Goal: Task Accomplishment & Management: Manage account settings

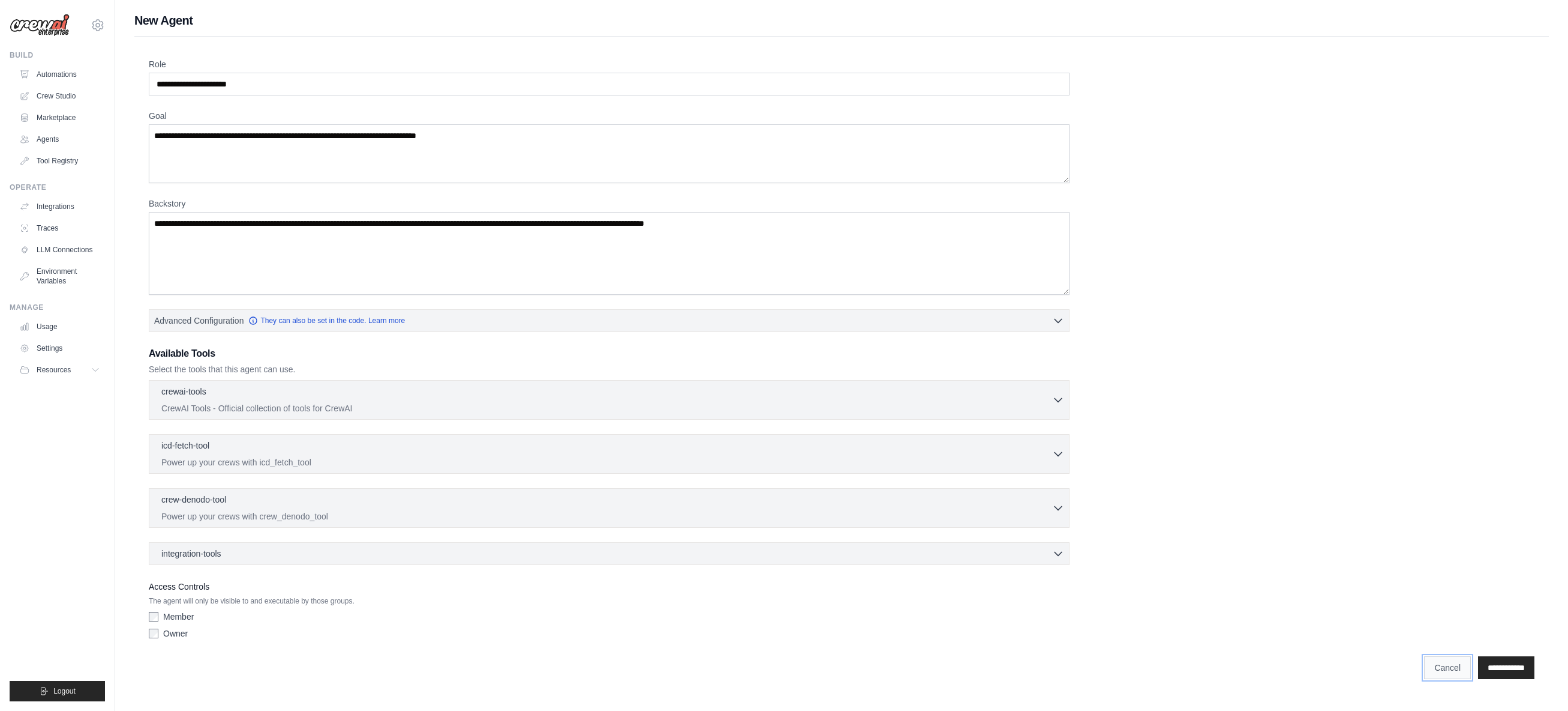
click at [1425, 665] on link "Cancel" at bounding box center [1448, 667] width 47 height 23
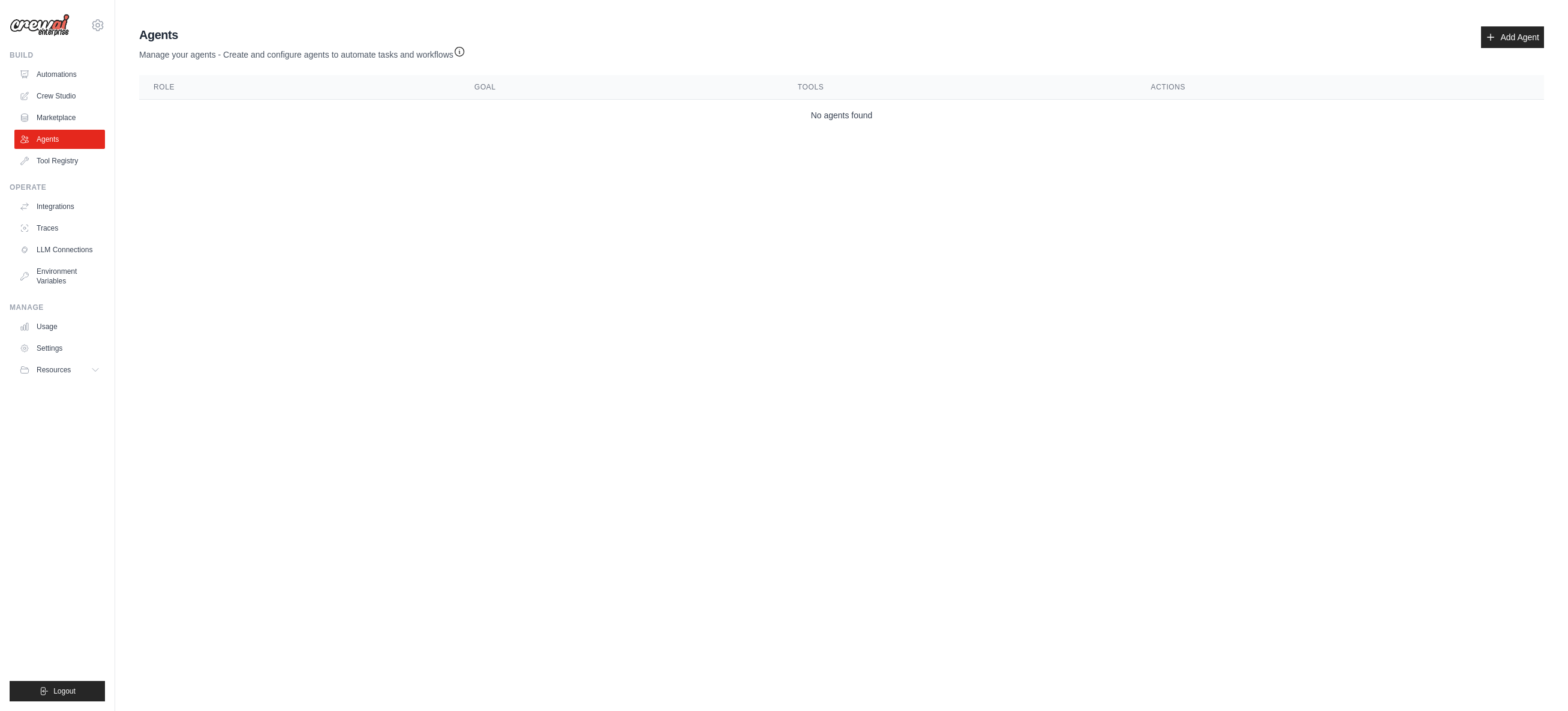
click at [55, 97] on link "Crew Studio" at bounding box center [59, 96] width 91 height 19
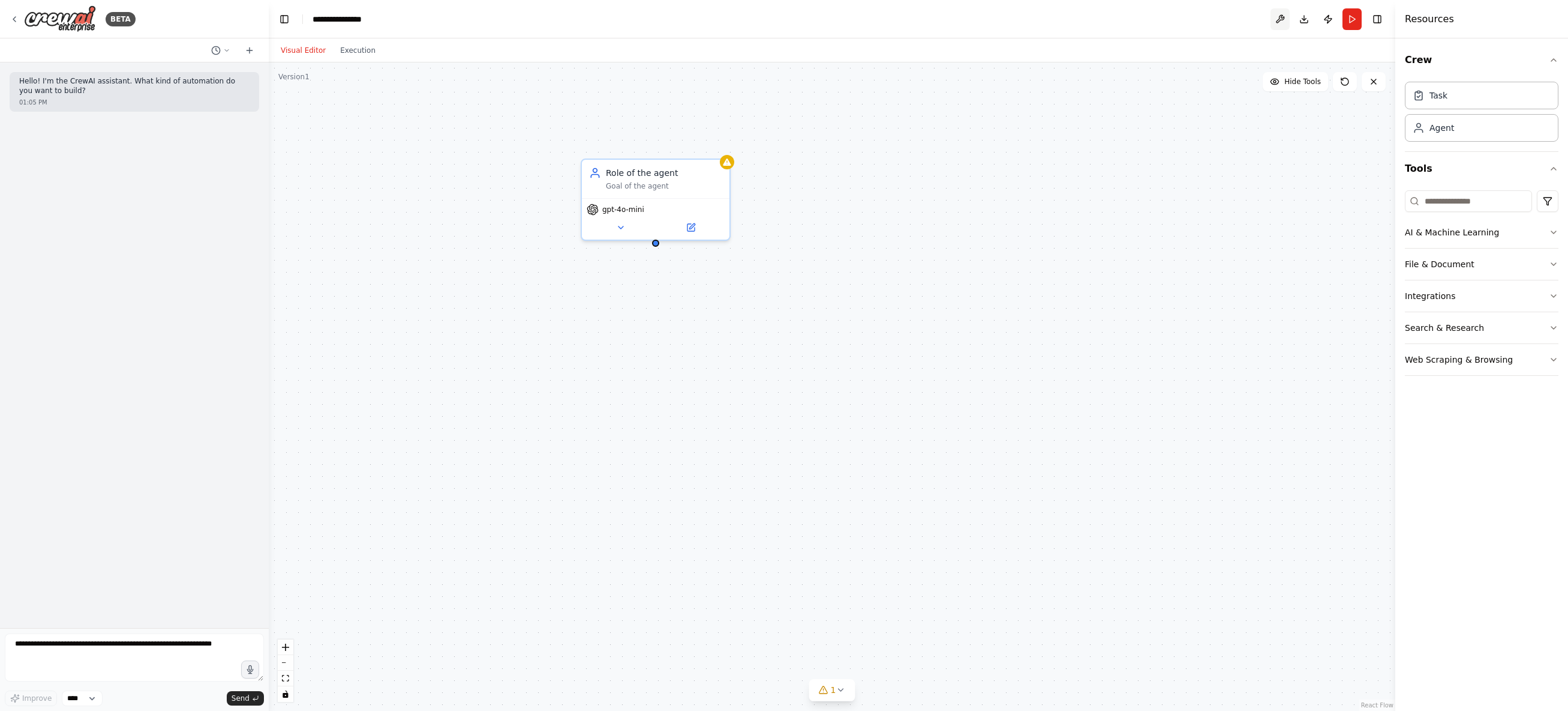
click at [1277, 25] on button at bounding box center [1280, 19] width 19 height 21
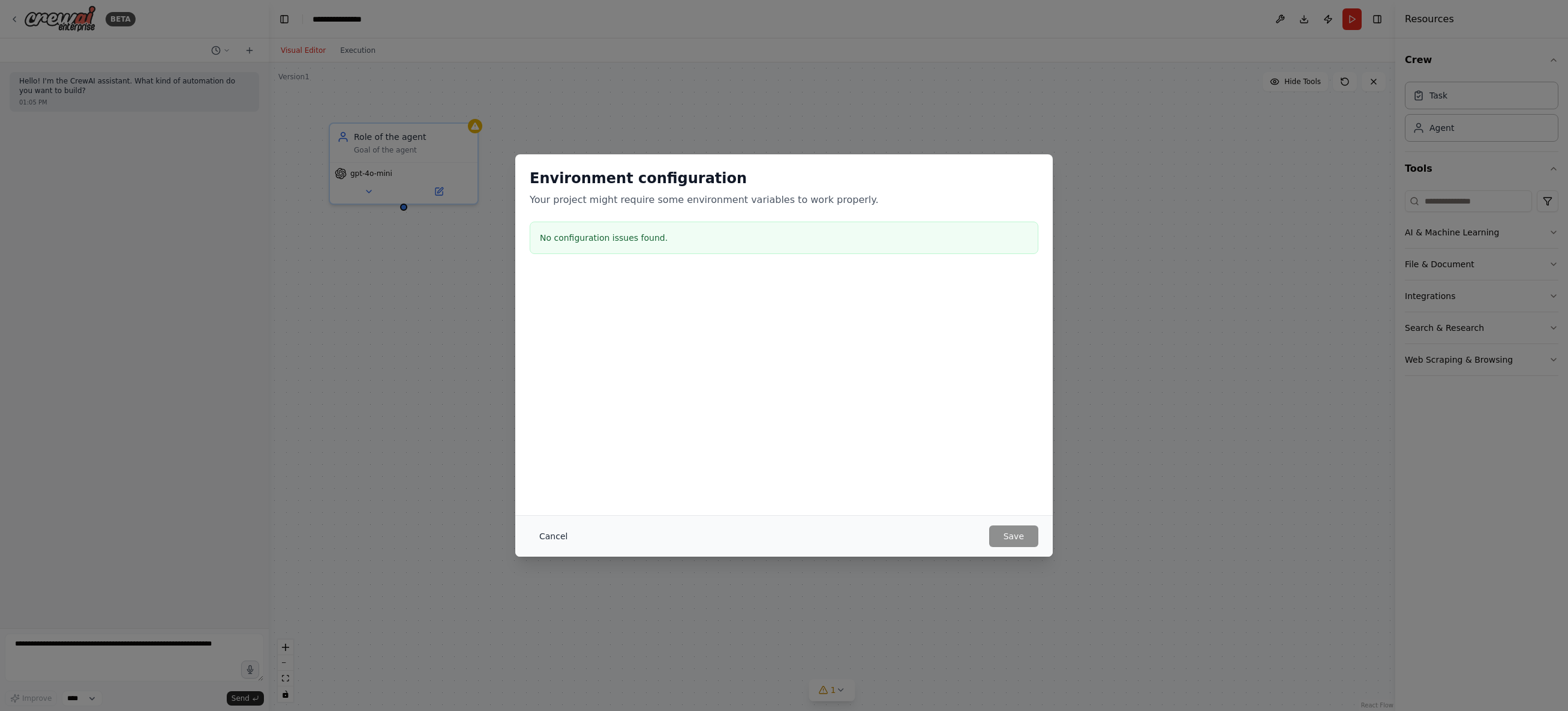
click at [550, 535] on button "Cancel" at bounding box center [553, 536] width 48 height 21
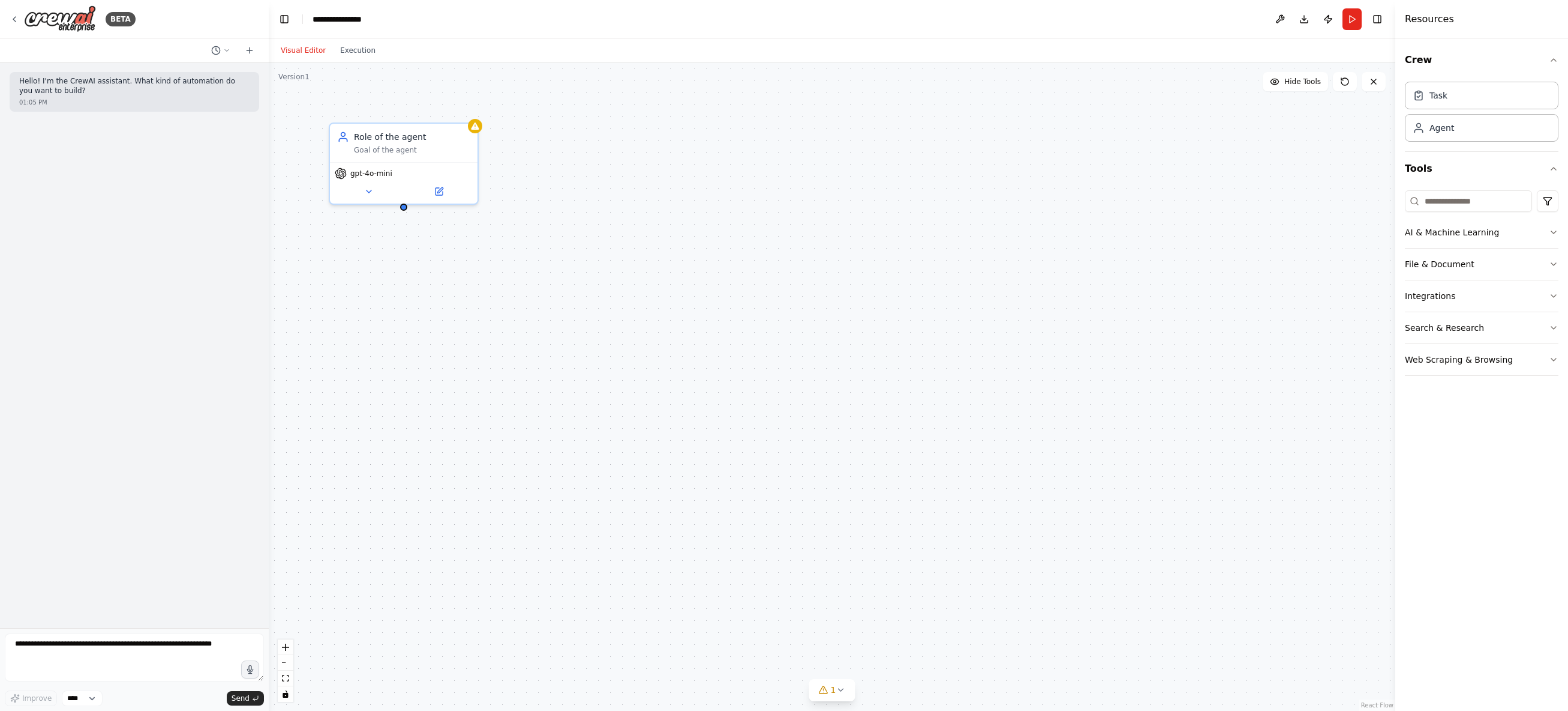
click at [1304, 20] on button "Download" at bounding box center [1304, 19] width 19 height 21
click at [1280, 17] on button at bounding box center [1280, 19] width 19 height 21
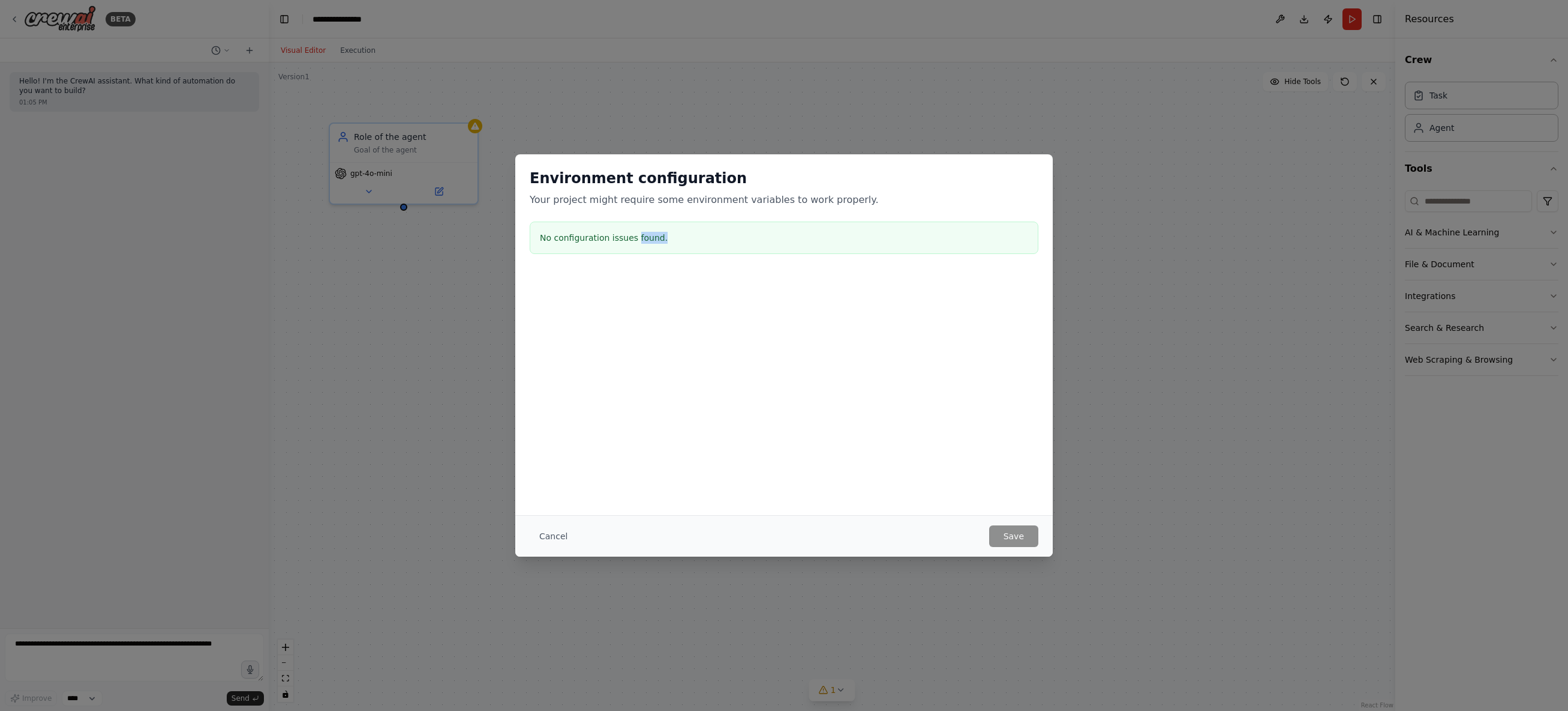
drag, startPoint x: 638, startPoint y: 233, endPoint x: 724, endPoint y: 235, distance: 86.0
click at [724, 235] on h3 "No configuration issues found." at bounding box center [784, 237] width 488 height 12
drag, startPoint x: 688, startPoint y: 237, endPoint x: 694, endPoint y: 239, distance: 6.3
click at [694, 239] on h3 "No configuration issues found." at bounding box center [784, 237] width 488 height 12
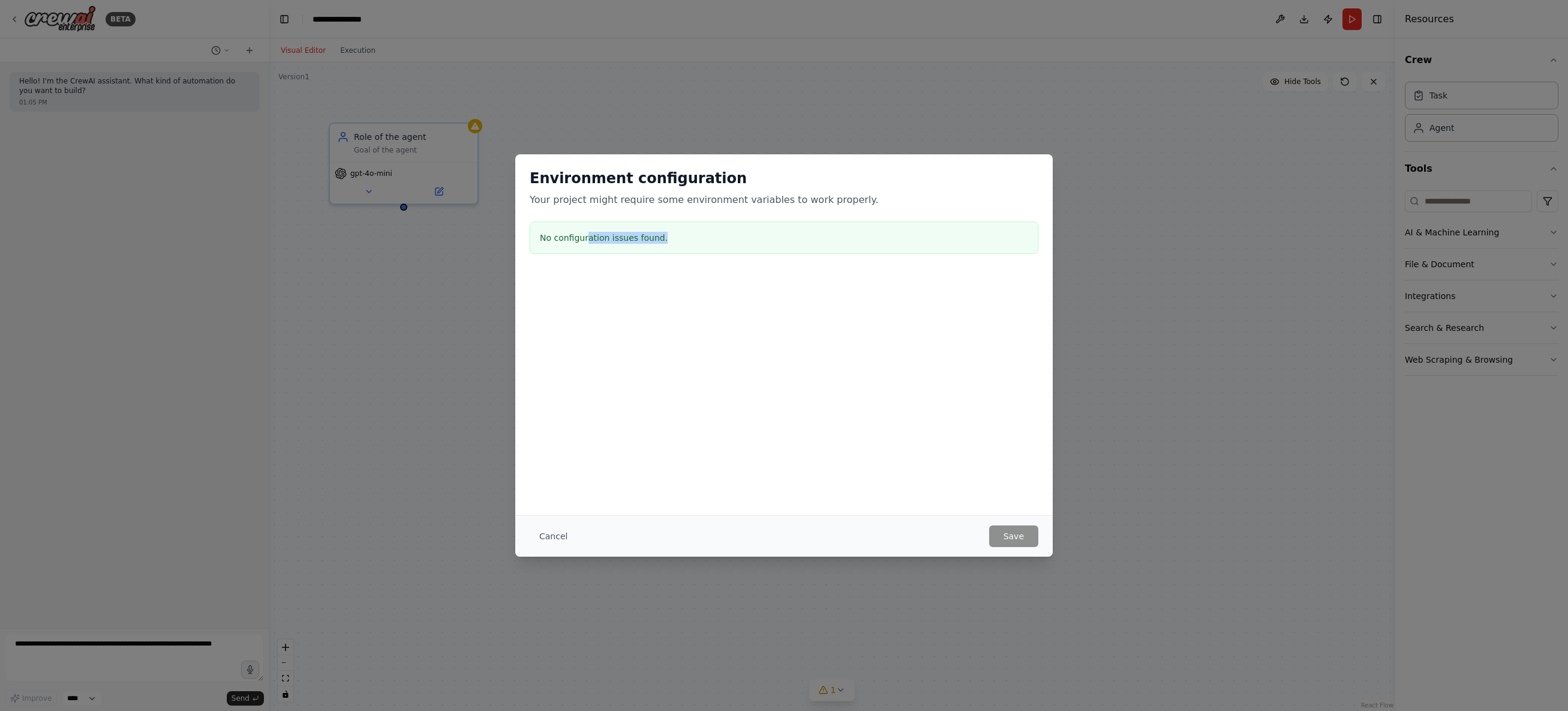
click at [694, 239] on h3 "No configuration issues found." at bounding box center [784, 237] width 488 height 12
drag, startPoint x: 601, startPoint y: 237, endPoint x: 684, endPoint y: 231, distance: 83.2
click at [684, 231] on div "No configuration issues found." at bounding box center [784, 237] width 509 height 32
drag, startPoint x: 625, startPoint y: 199, endPoint x: 715, endPoint y: 203, distance: 90.1
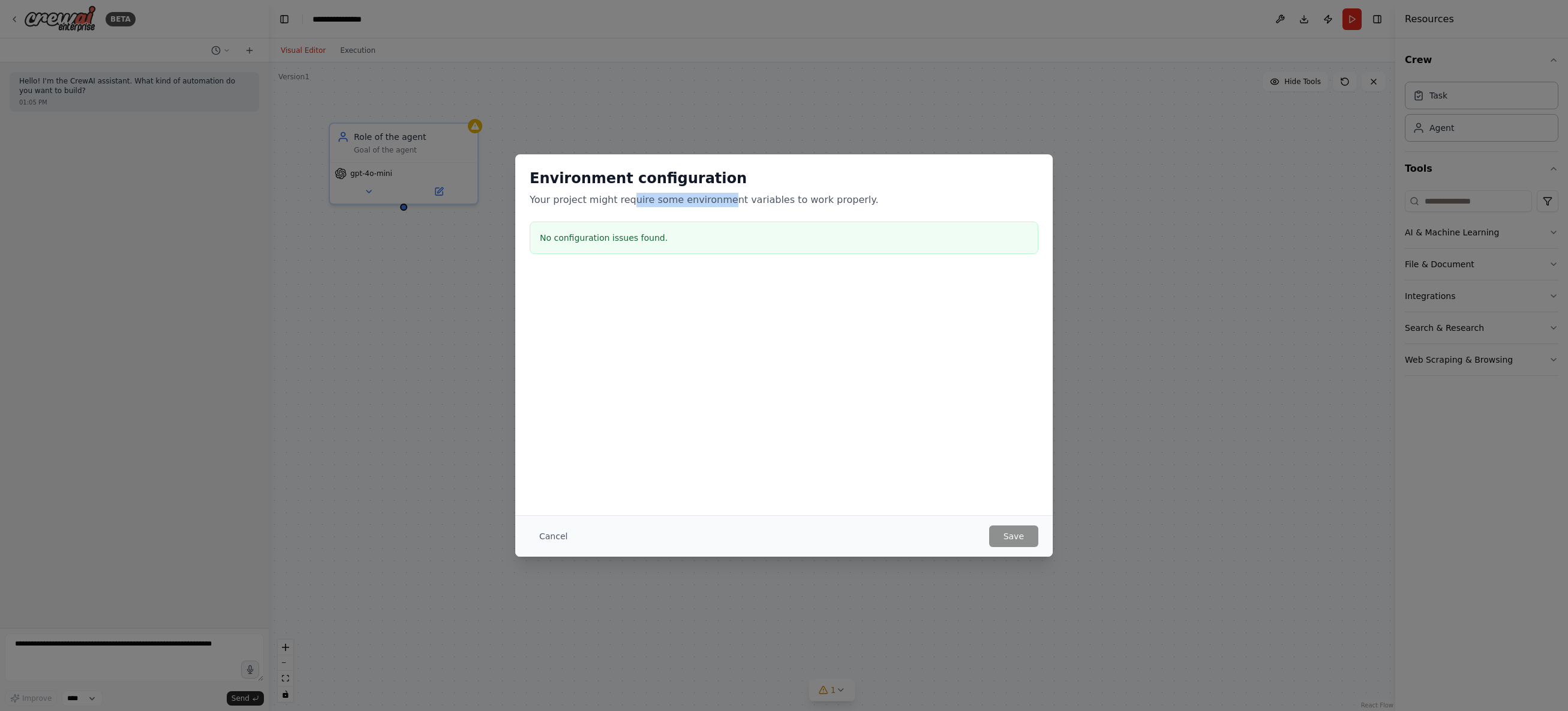
click at [715, 203] on p "Your project might require some environment variables to work properly." at bounding box center [784, 199] width 509 height 14
click at [681, 243] on div "No configuration issues found." at bounding box center [784, 237] width 509 height 32
click at [546, 537] on button "Cancel" at bounding box center [553, 536] width 48 height 21
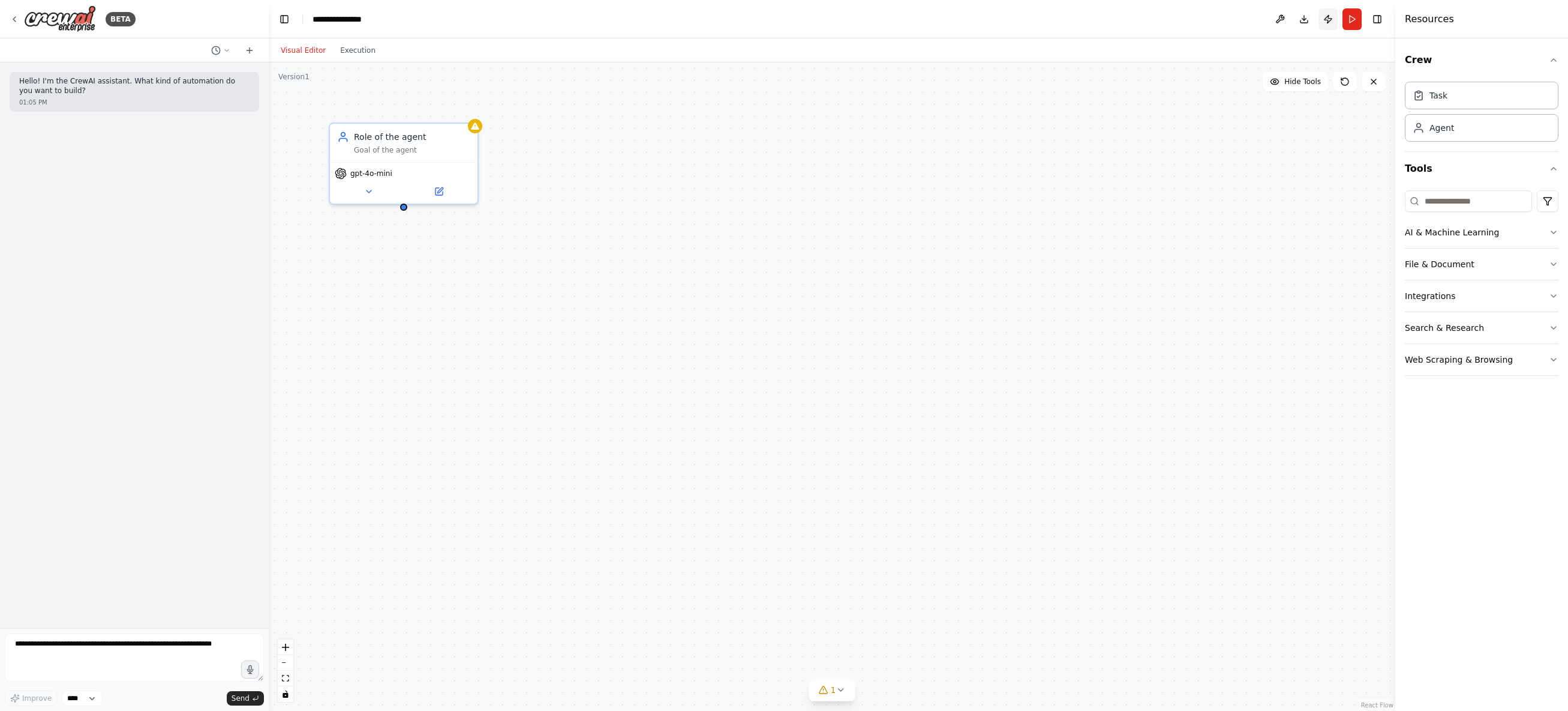
click at [1330, 20] on button "Publish" at bounding box center [1328, 19] width 19 height 21
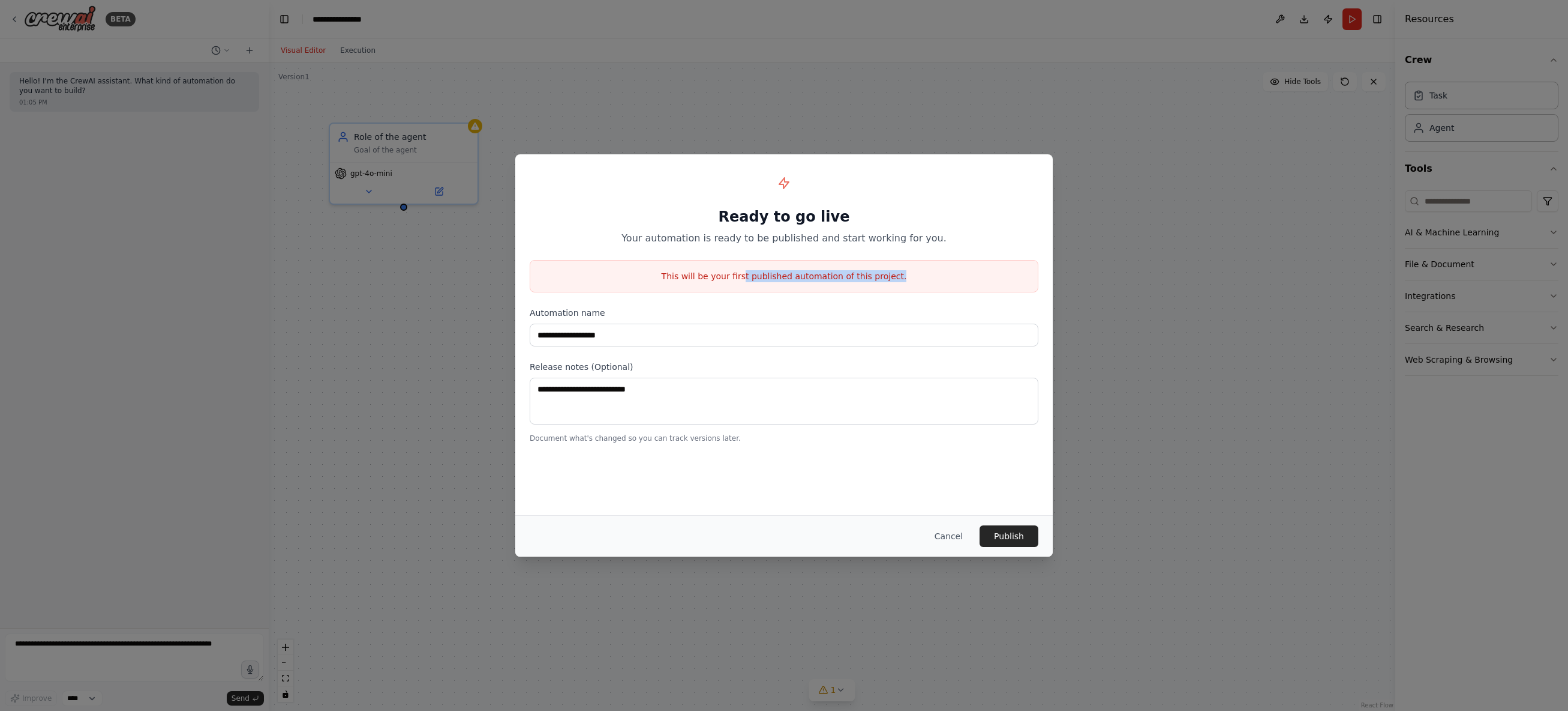
drag, startPoint x: 749, startPoint y: 276, endPoint x: 915, endPoint y: 277, distance: 166.0
click at [915, 277] on p "This will be your first published automation of this project." at bounding box center [784, 276] width 507 height 12
drag, startPoint x: 756, startPoint y: 278, endPoint x: 699, endPoint y: 276, distance: 57.0
click at [699, 276] on p "This will be your first published automation of this project." at bounding box center [784, 276] width 507 height 12
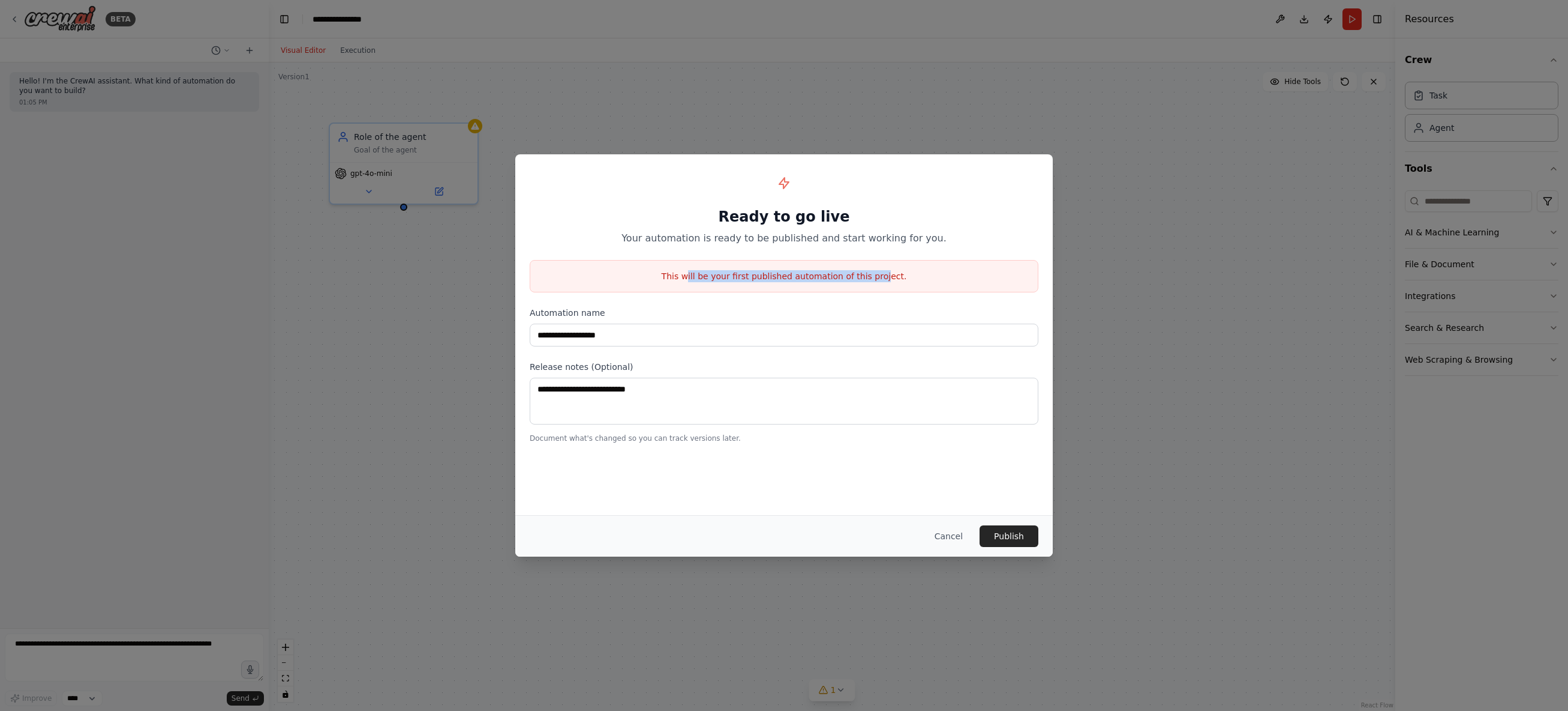
click at [699, 276] on p "This will be your first published automation of this project." at bounding box center [784, 276] width 507 height 12
drag, startPoint x: 951, startPoint y: 539, endPoint x: 773, endPoint y: 529, distance: 178.3
click at [773, 529] on div "Cancel Publish" at bounding box center [784, 536] width 509 height 21
click at [942, 535] on button "Cancel" at bounding box center [949, 536] width 48 height 21
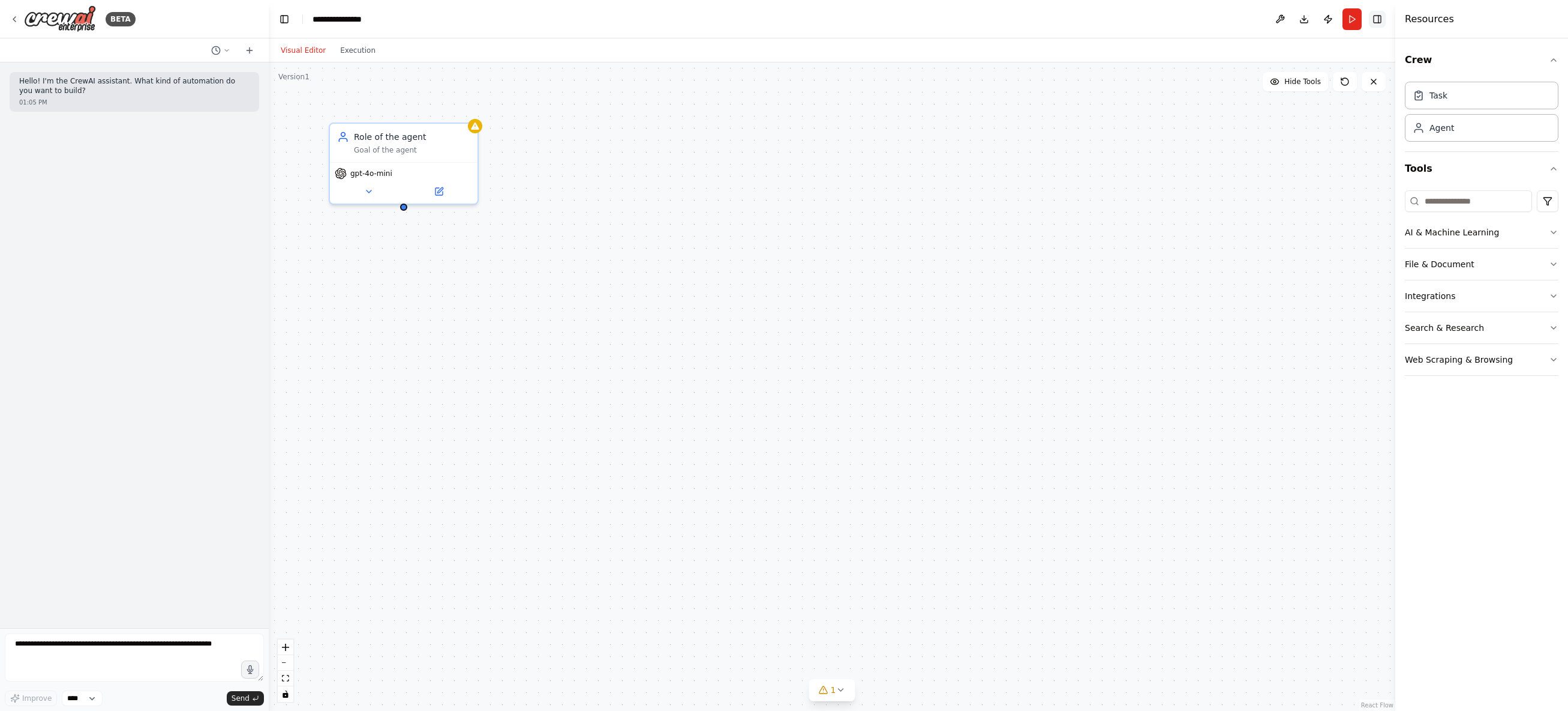
click at [1374, 15] on button "Toggle Right Sidebar" at bounding box center [1377, 19] width 17 height 17
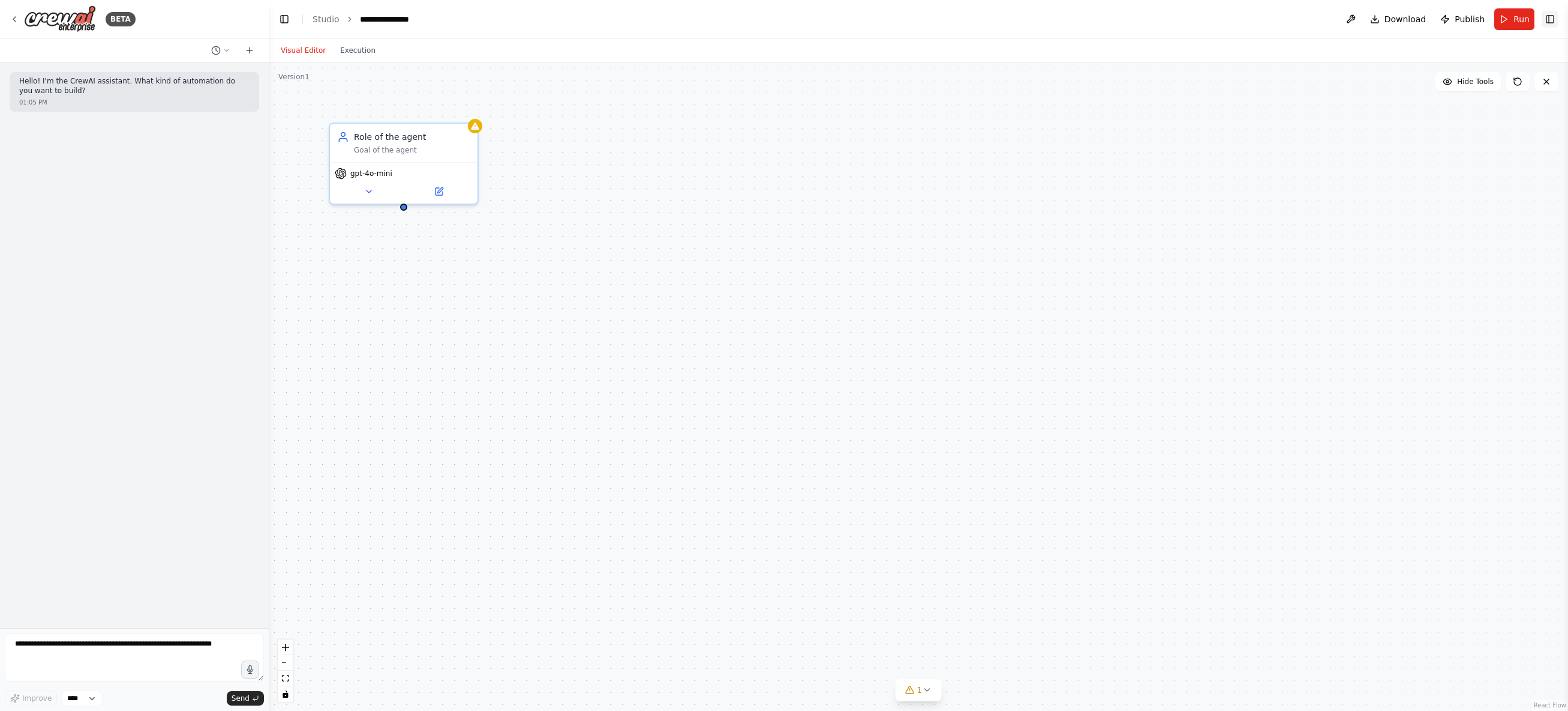
click at [1546, 14] on button "Toggle Right Sidebar" at bounding box center [1550, 19] width 17 height 17
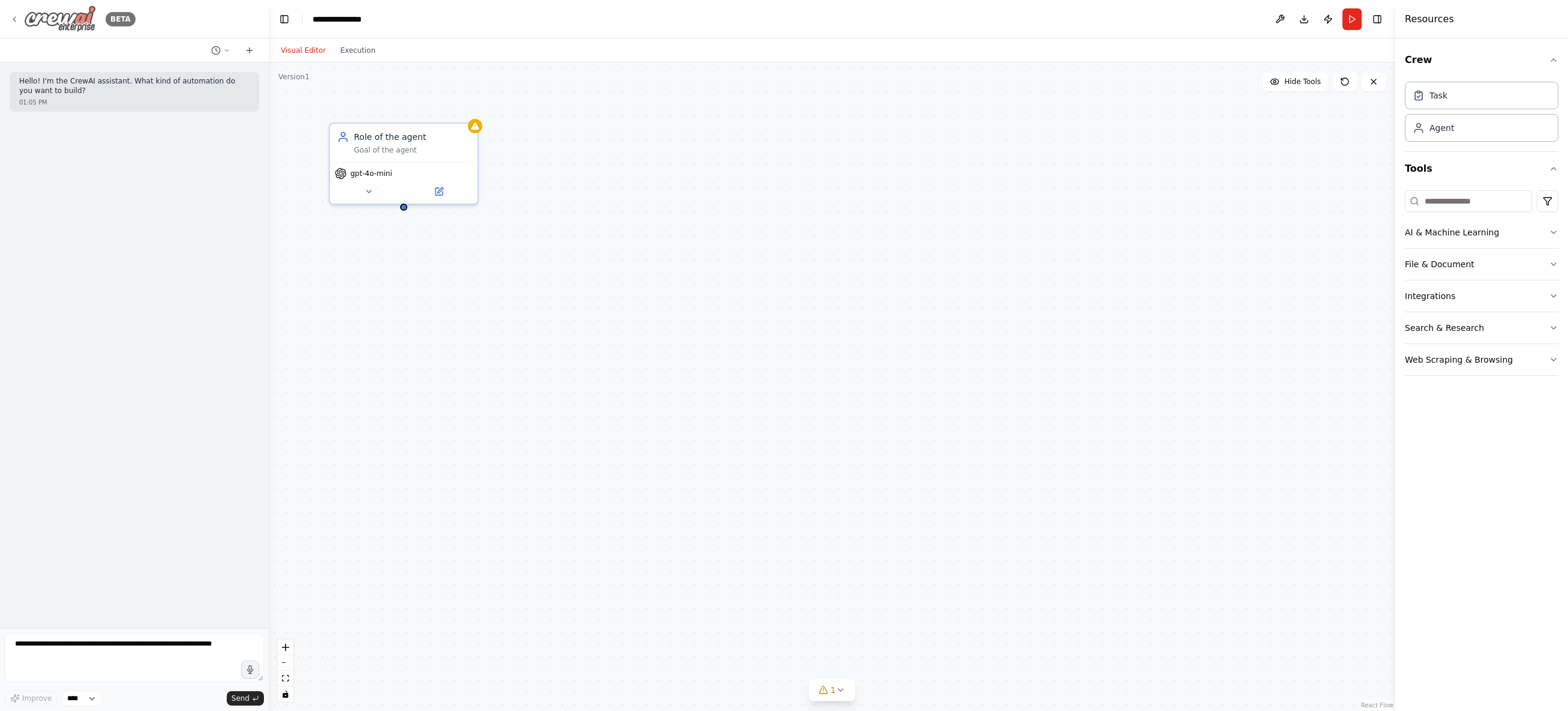
click at [44, 22] on img at bounding box center [60, 19] width 72 height 27
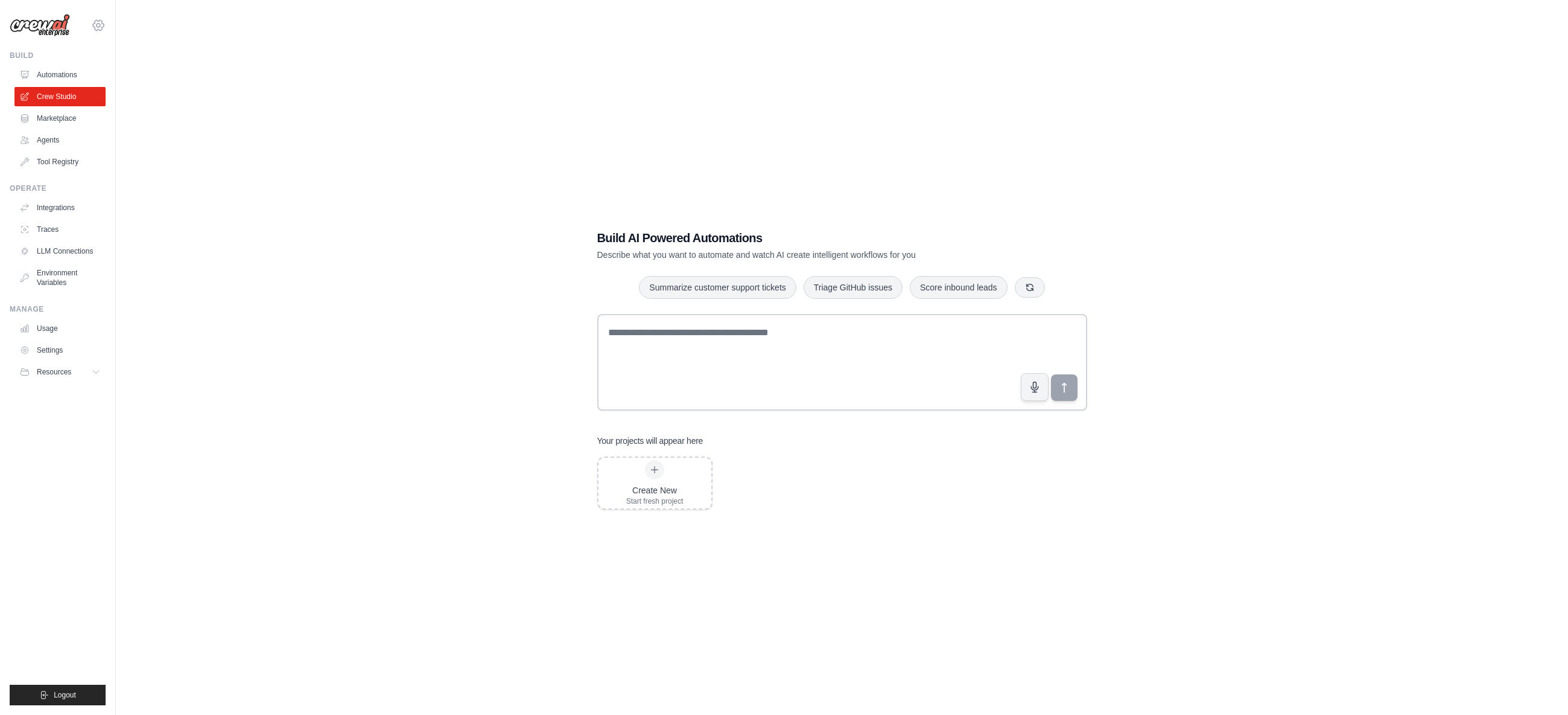
click at [99, 24] on icon at bounding box center [98, 25] width 14 height 14
click at [99, 26] on icon at bounding box center [98, 25] width 14 height 14
click at [320, 159] on div "Build AI Powered Automations Describe what you want to automate and watch AI cr…" at bounding box center [841, 370] width 1414 height 715
click at [50, 370] on span "Resources" at bounding box center [55, 372] width 34 height 9
click at [60, 256] on link "LLM Connections" at bounding box center [61, 251] width 91 height 20
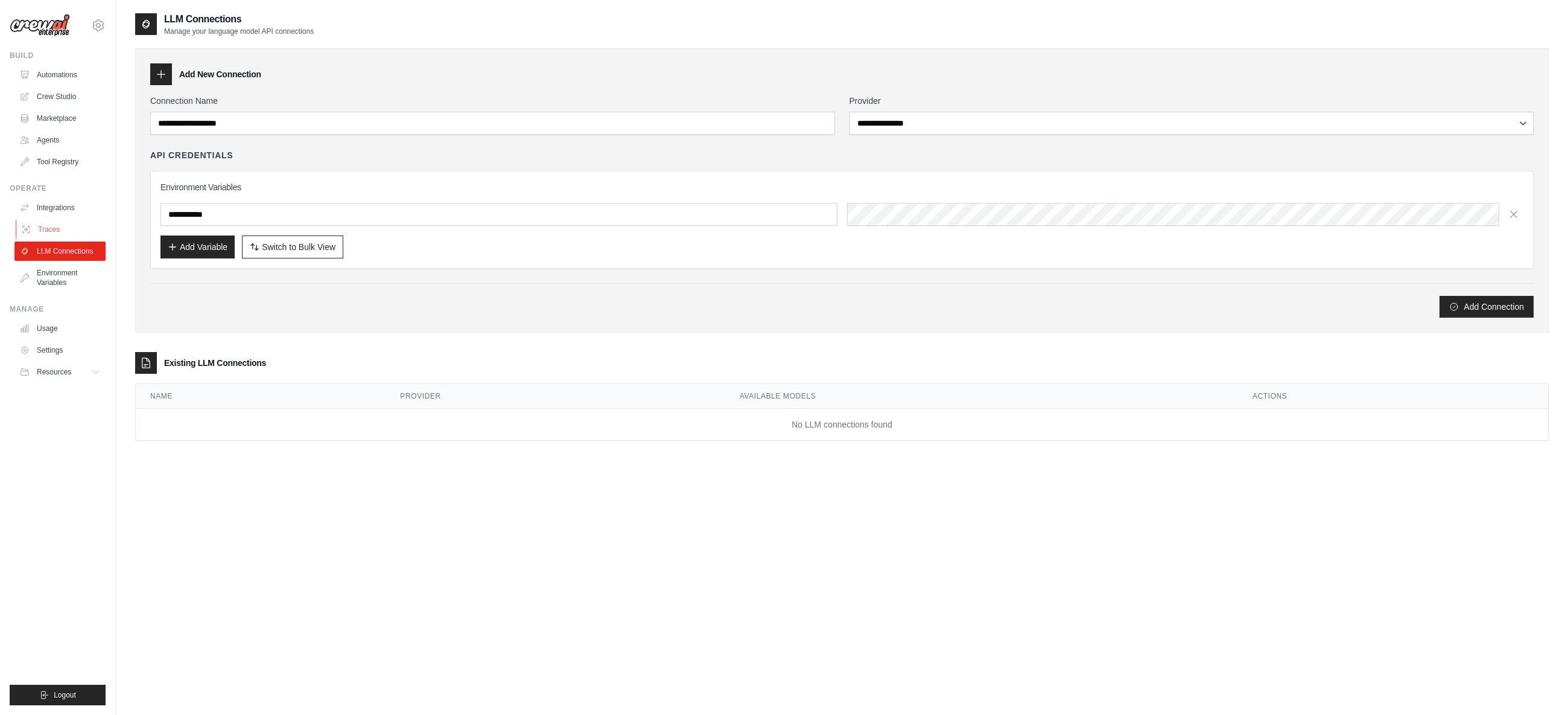
click at [47, 233] on link "Traces" at bounding box center [61, 229] width 91 height 20
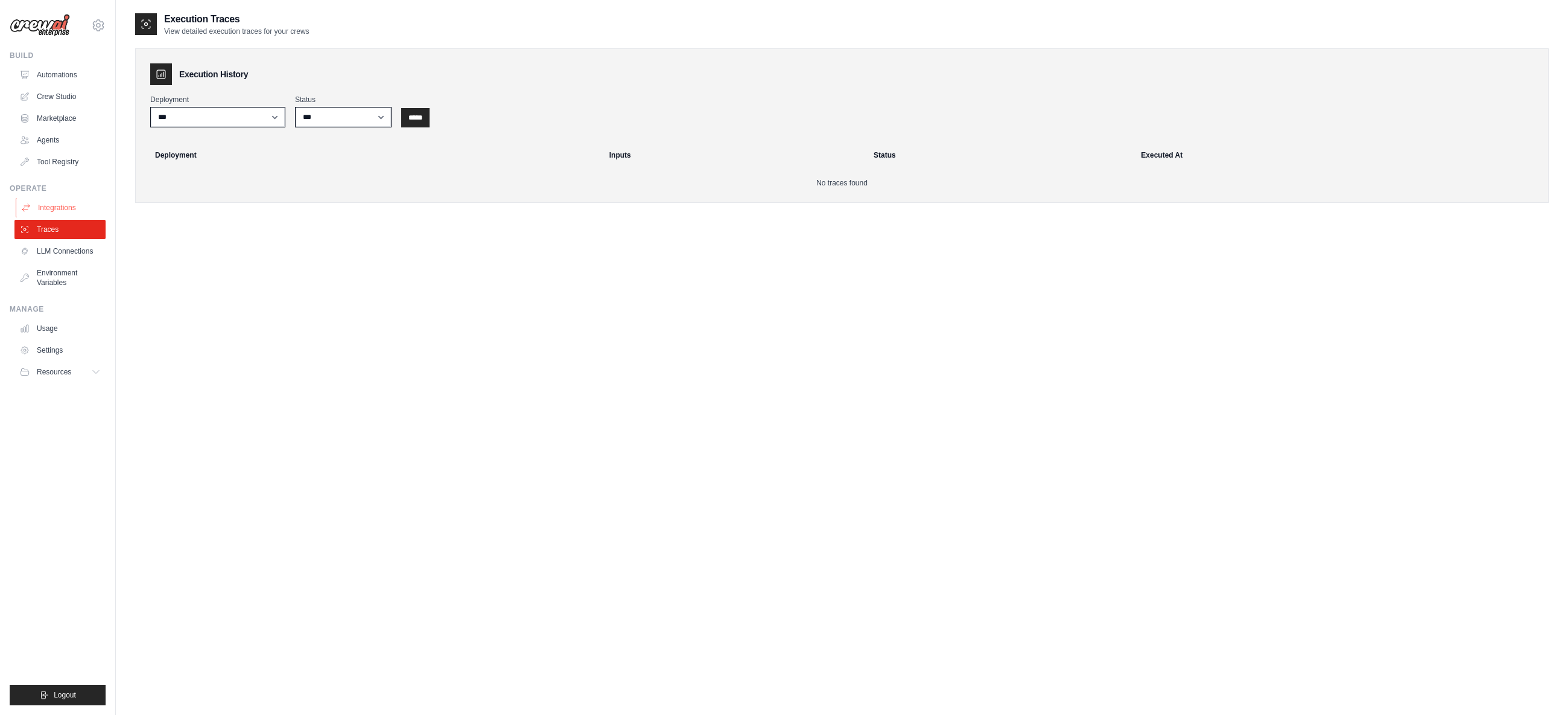
click at [58, 211] on link "Integrations" at bounding box center [61, 208] width 91 height 20
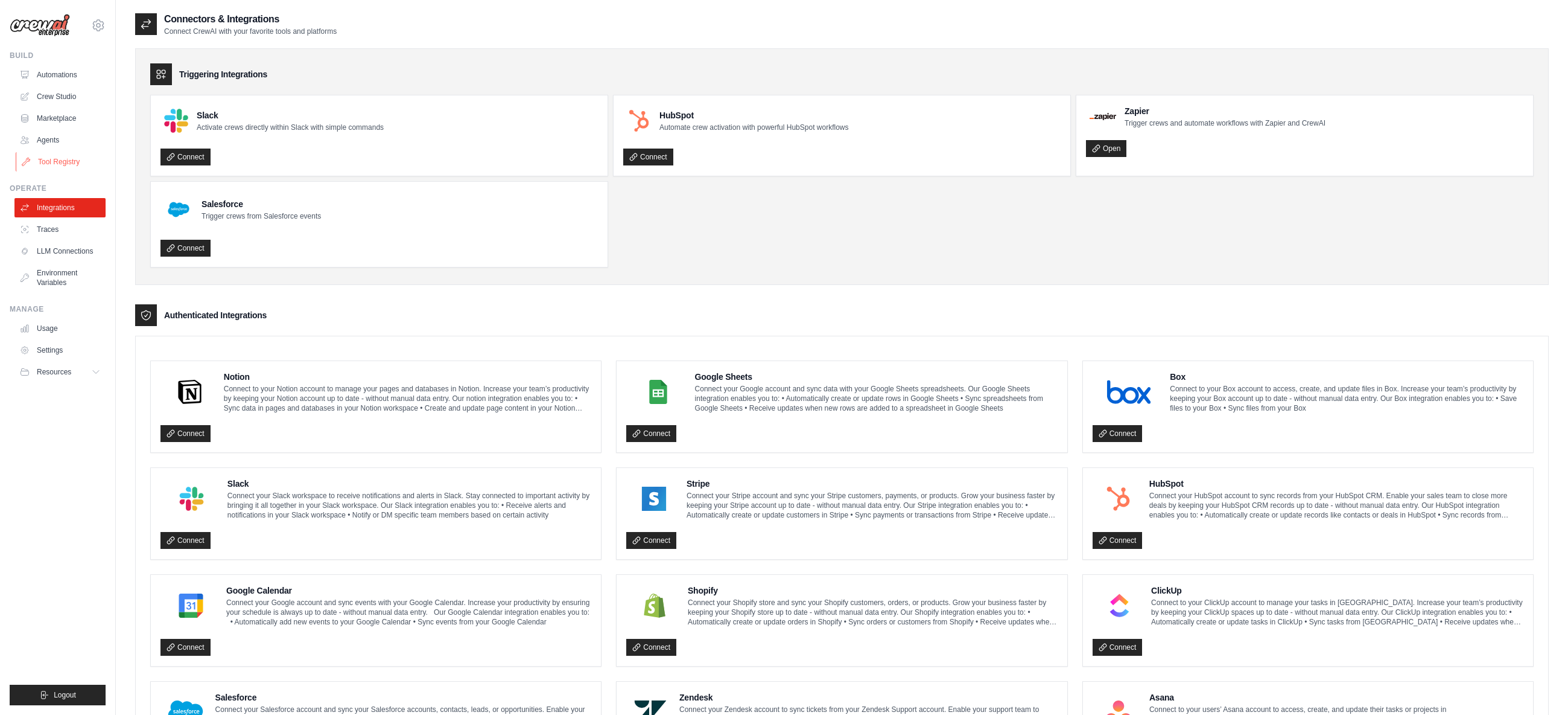
click at [62, 159] on link "Tool Registry" at bounding box center [61, 162] width 91 height 20
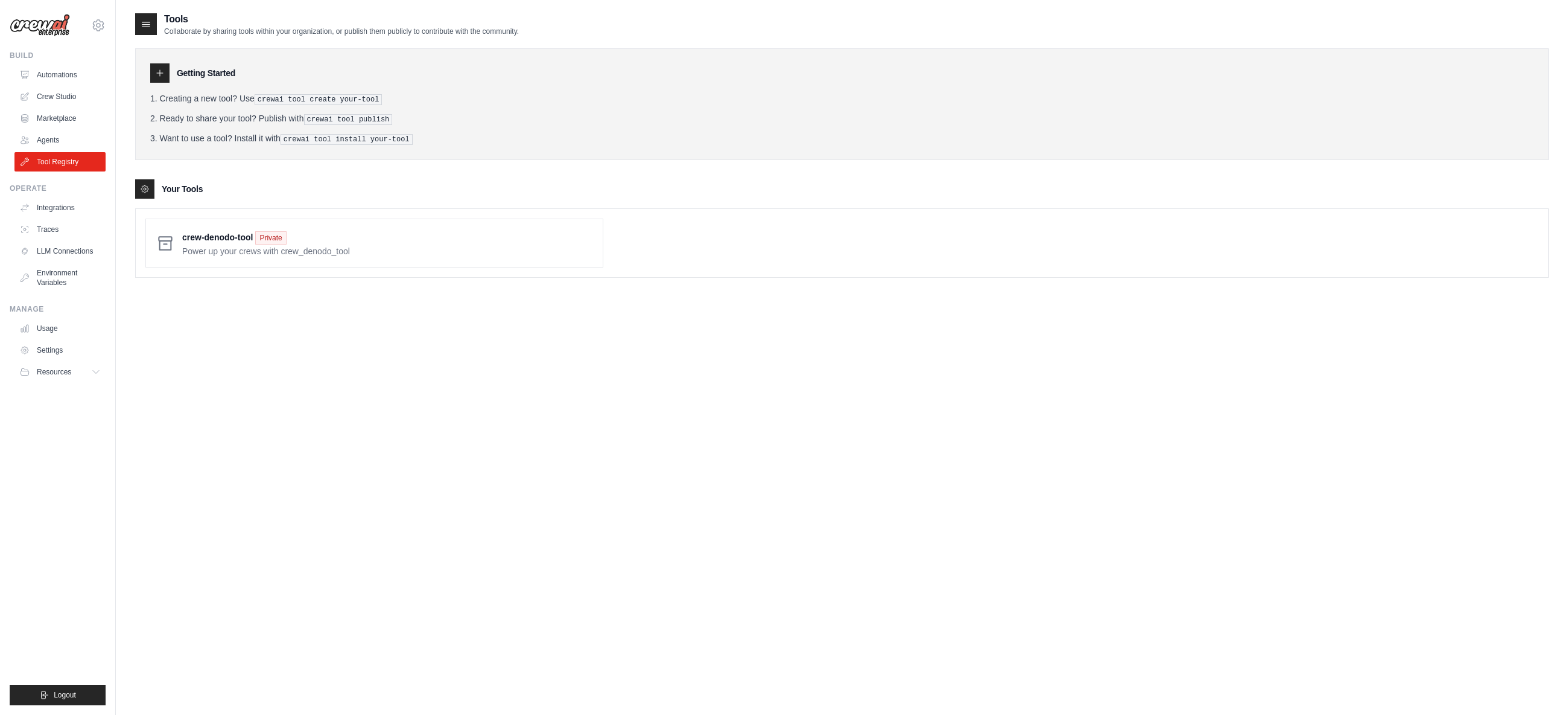
click at [49, 141] on link "Agents" at bounding box center [59, 140] width 91 height 20
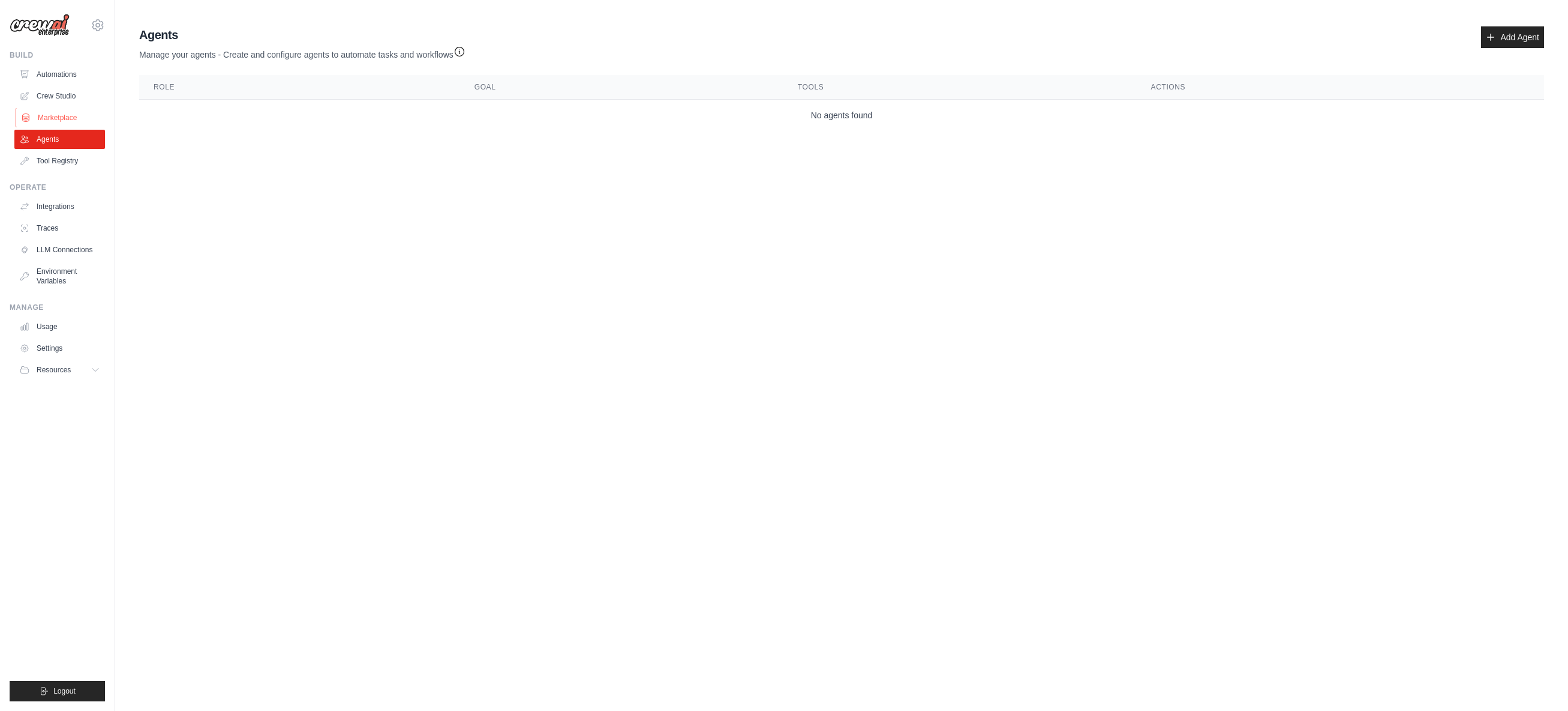
click at [59, 114] on link "Marketplace" at bounding box center [60, 117] width 91 height 19
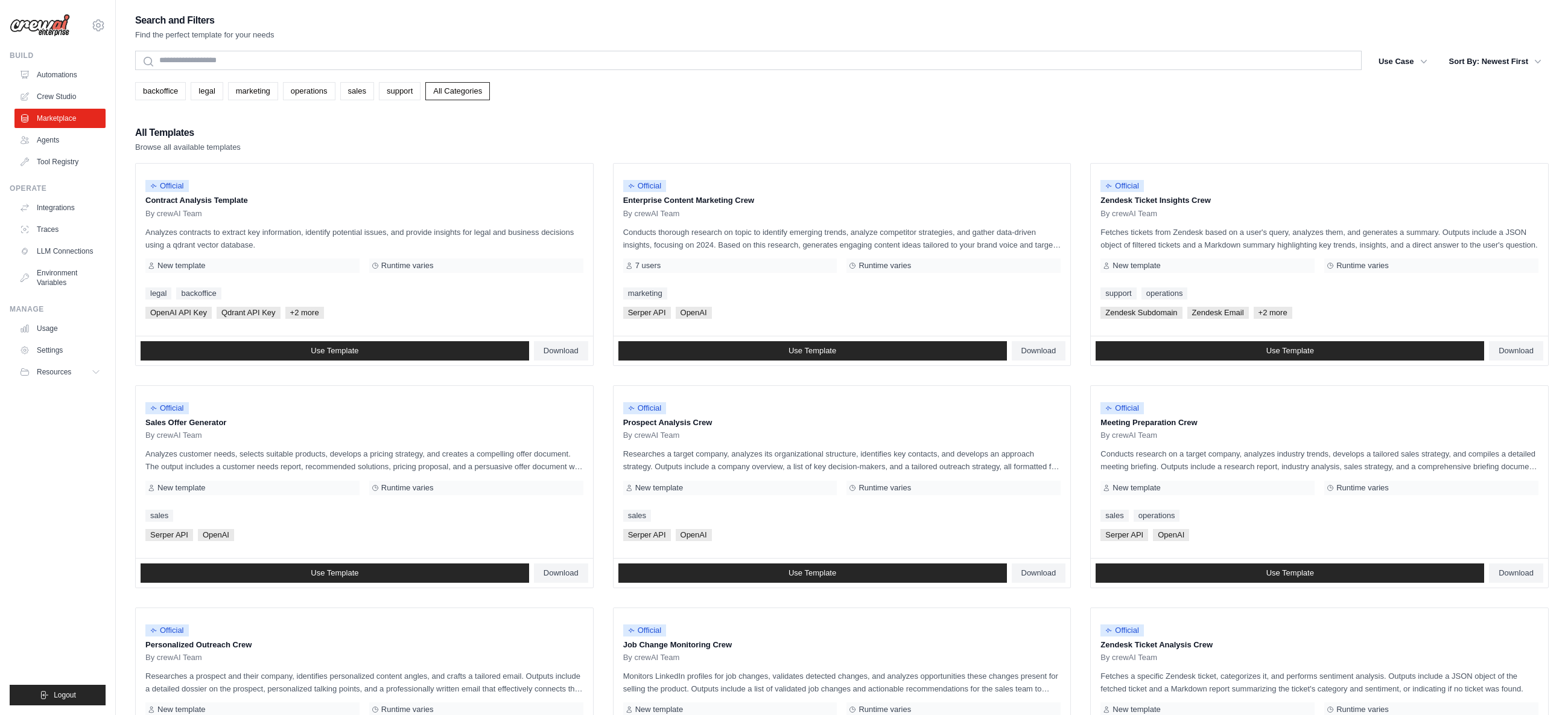
click at [51, 96] on link "Crew Studio" at bounding box center [59, 96] width 91 height 20
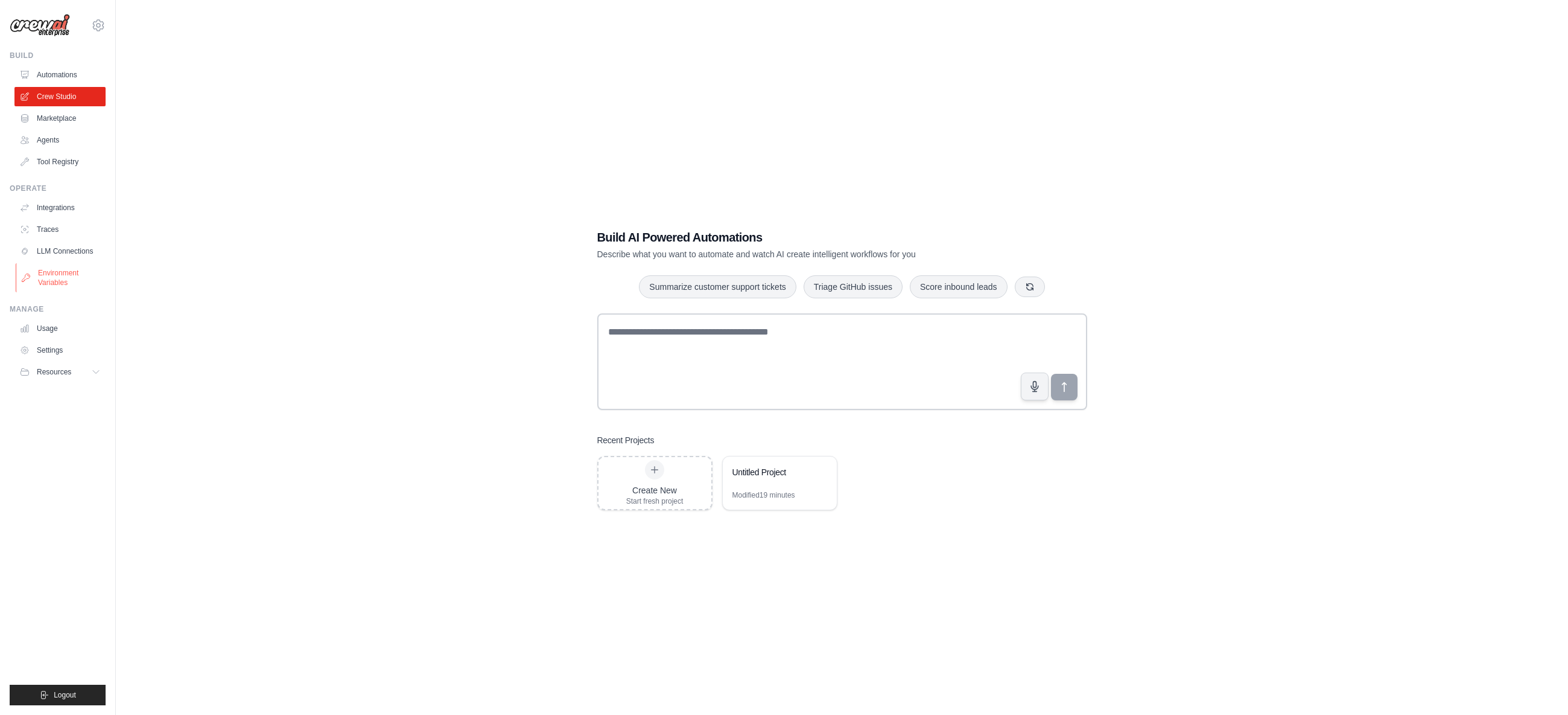
click at [61, 279] on link "Environment Variables" at bounding box center [61, 277] width 91 height 29
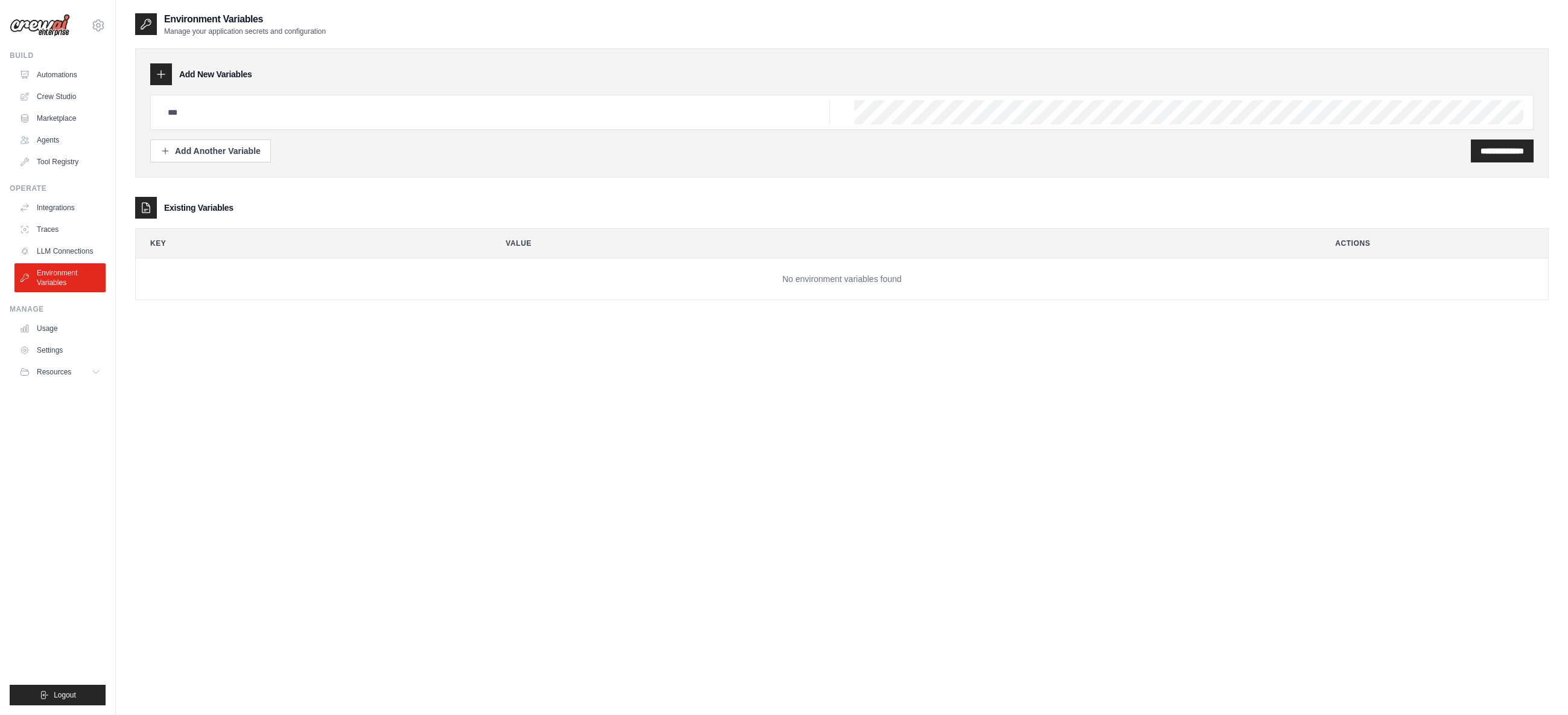
click at [458, 399] on div "**********" at bounding box center [841, 370] width 1414 height 715
click at [64, 95] on link "Crew Studio" at bounding box center [61, 96] width 91 height 20
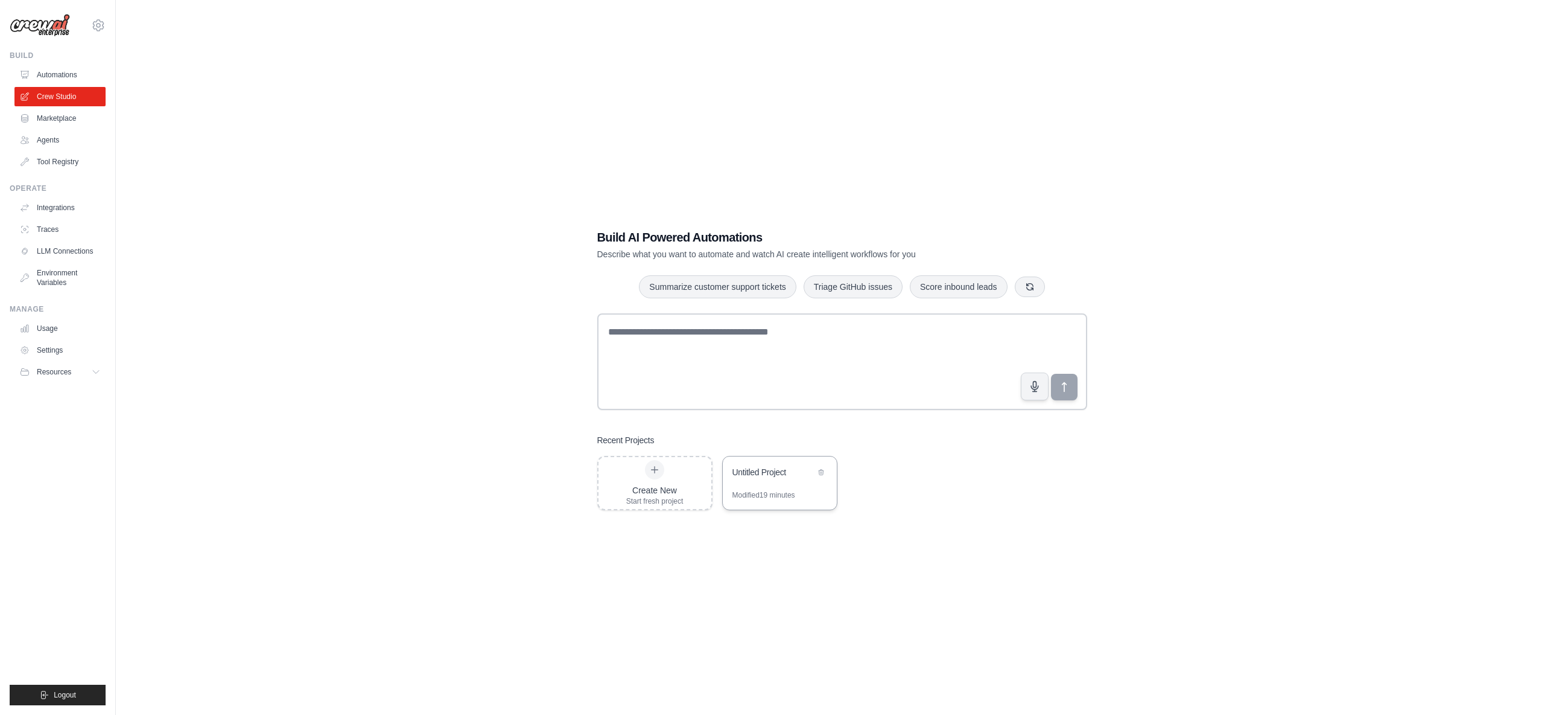
click at [778, 488] on div "Untitled Project" at bounding box center [779, 474] width 114 height 34
click at [61, 276] on link "Environment Variables" at bounding box center [61, 277] width 91 height 29
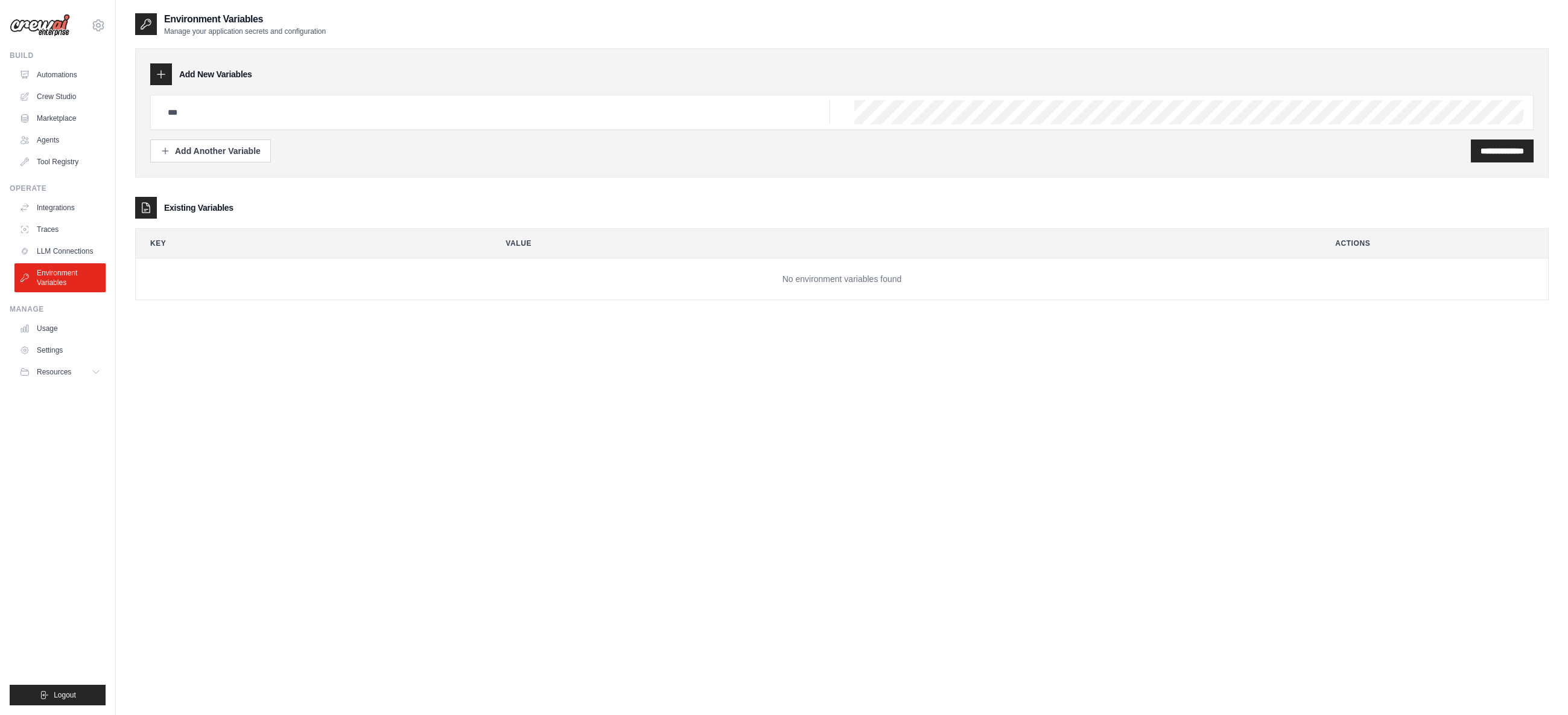
drag, startPoint x: 200, startPoint y: 73, endPoint x: 262, endPoint y: 73, distance: 62.0
click at [262, 73] on div "Add New Variables" at bounding box center [842, 74] width 1383 height 22
drag, startPoint x: 204, startPoint y: 71, endPoint x: 271, endPoint y: 72, distance: 67.0
click at [271, 72] on div "Add New Variables" at bounding box center [842, 74] width 1383 height 22
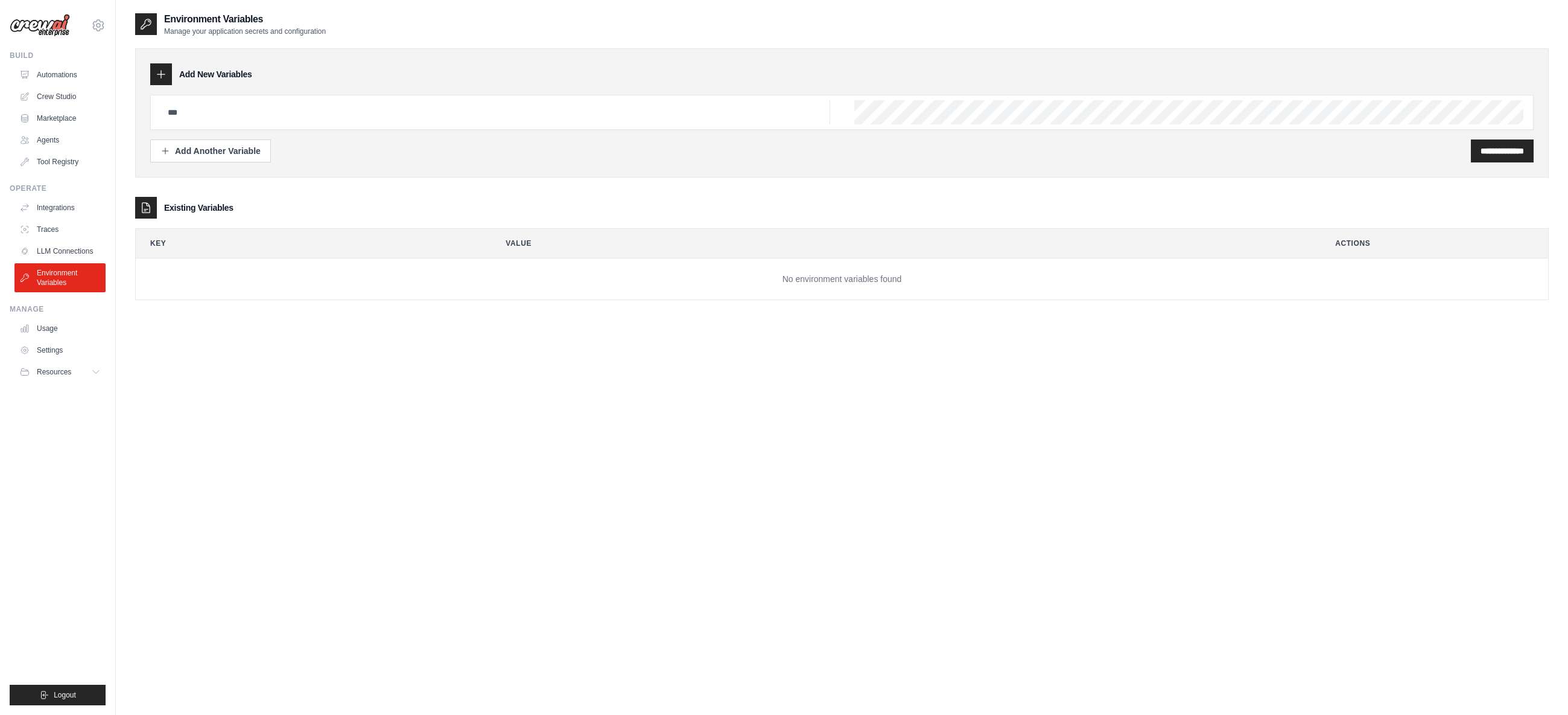
click at [271, 72] on div "Add New Variables" at bounding box center [842, 74] width 1383 height 22
click at [208, 117] on input "text" at bounding box center [495, 113] width 669 height 24
type input "**********"
click at [210, 148] on div "Add Another Variable" at bounding box center [210, 150] width 100 height 12
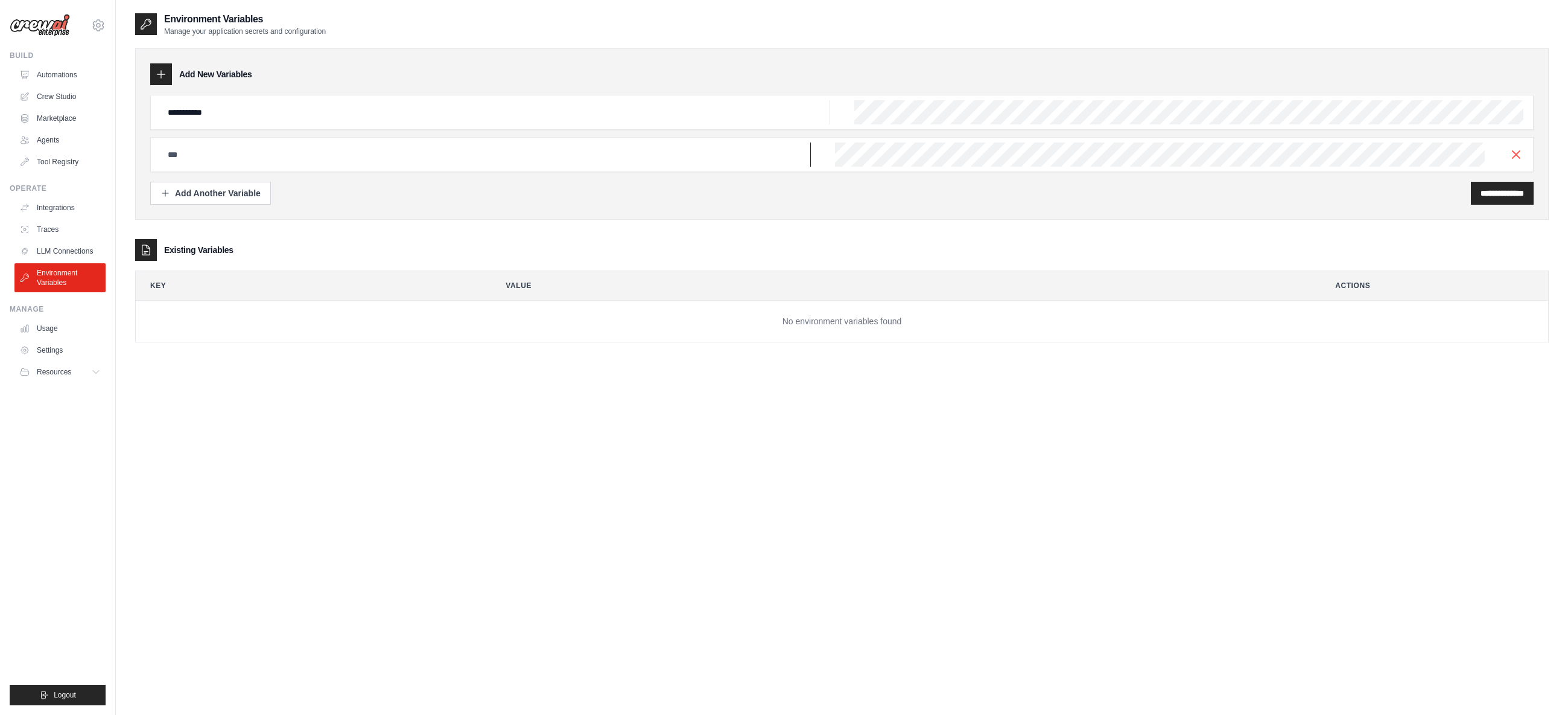
click at [243, 124] on input "text" at bounding box center [495, 113] width 669 height 24
type input "**********"
click at [250, 200] on button "Add Another Variable" at bounding box center [210, 192] width 121 height 23
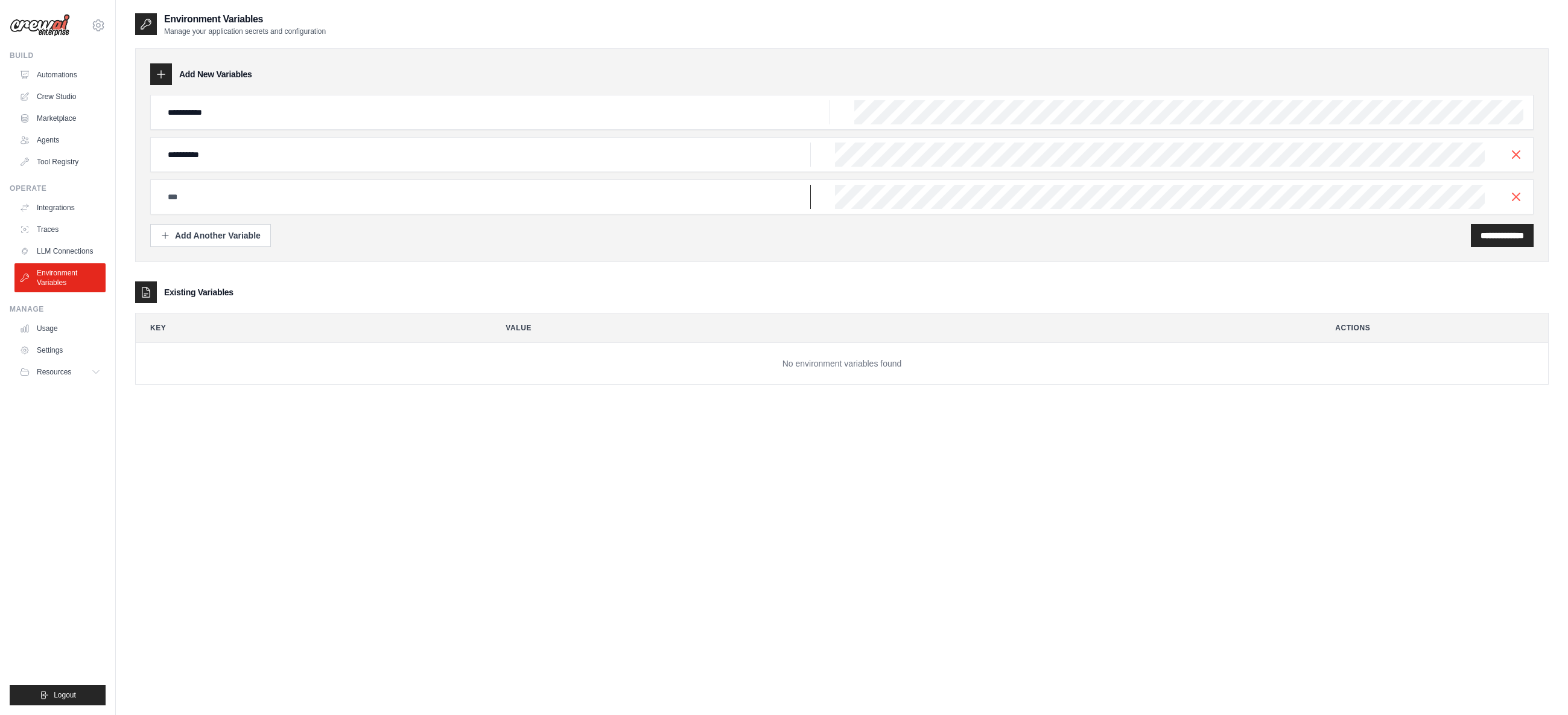
click at [527, 124] on input "text" at bounding box center [495, 113] width 669 height 24
type input "*"
type input "**********"
drag, startPoint x: 680, startPoint y: 244, endPoint x: 686, endPoint y: 249, distance: 7.8
click at [680, 244] on div "**********" at bounding box center [842, 235] width 1383 height 23
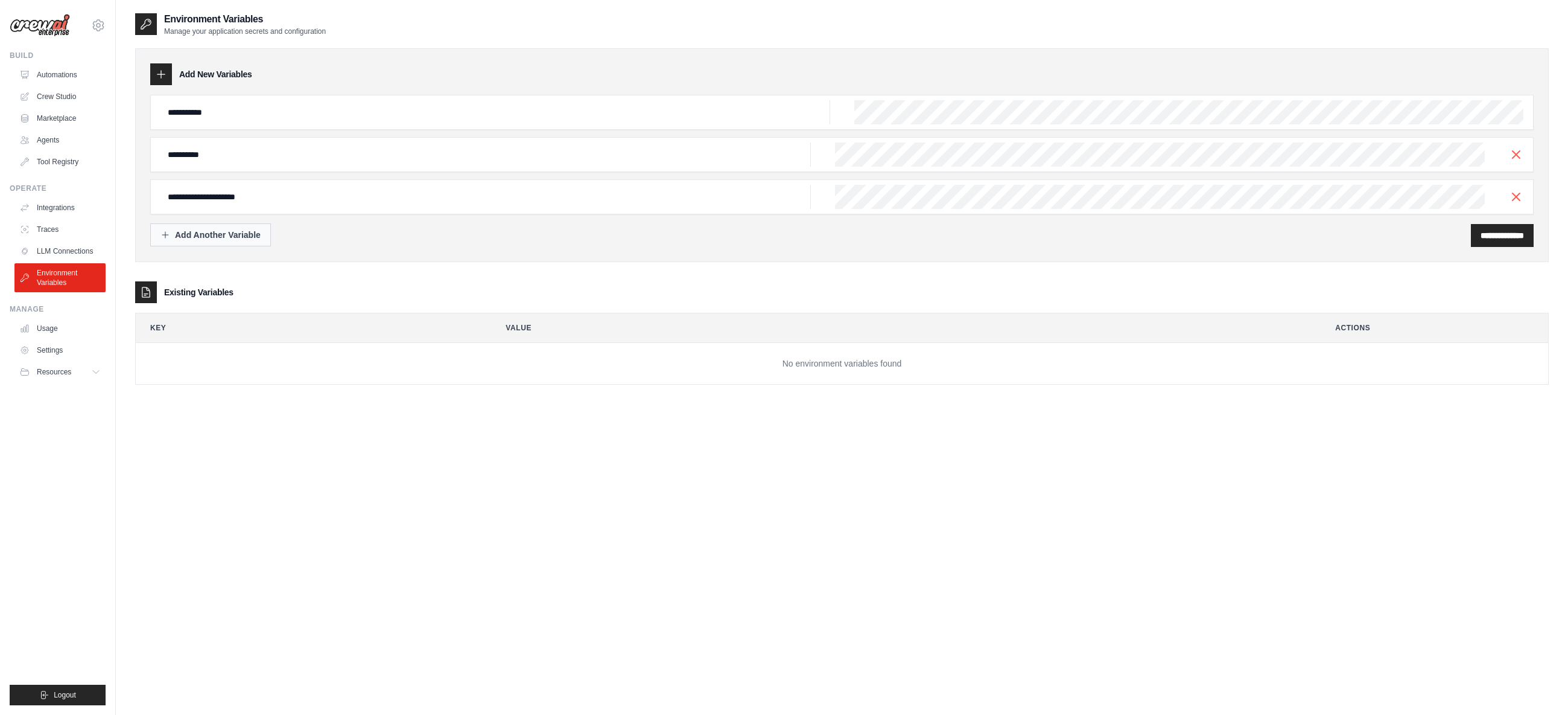
click at [260, 239] on div "Add Another Variable" at bounding box center [210, 235] width 100 height 12
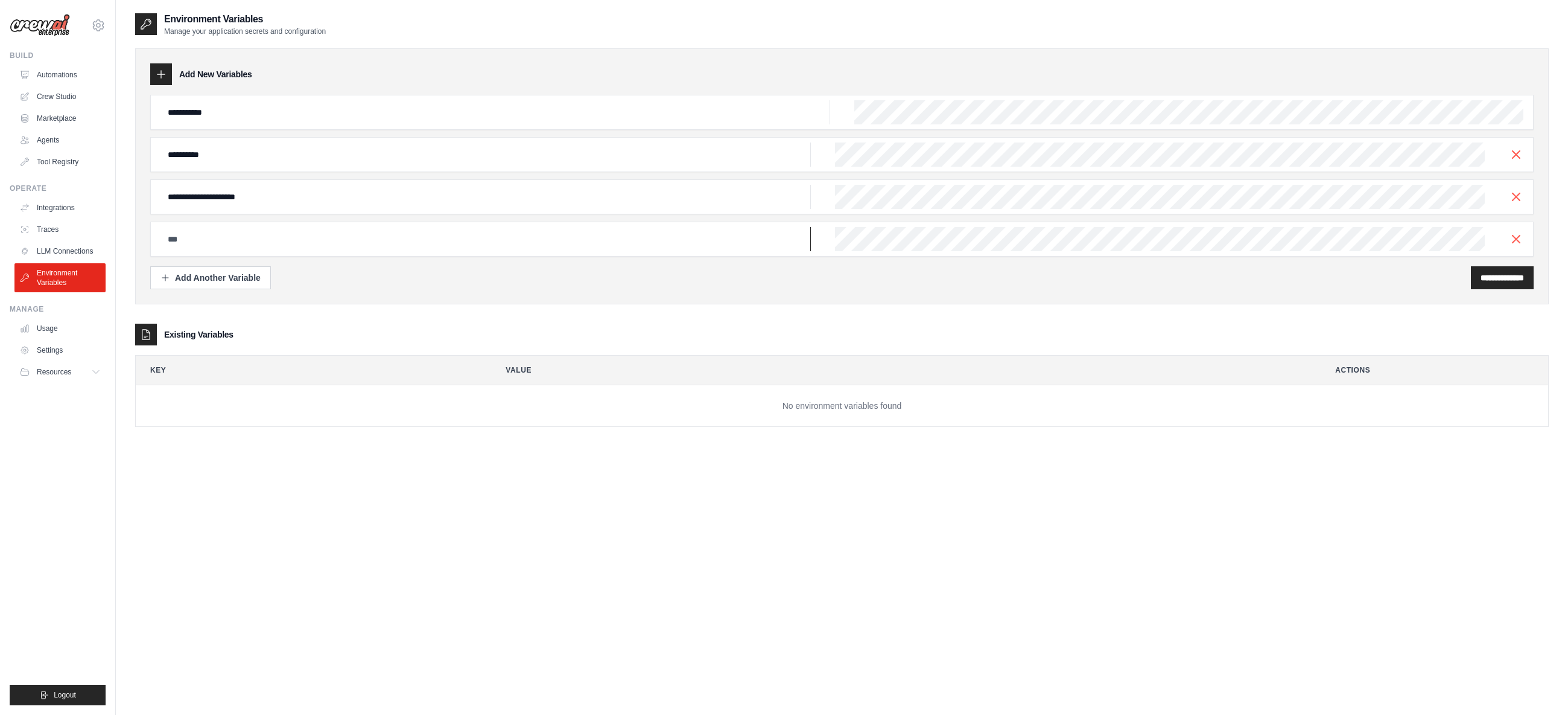
click at [377, 124] on input "text" at bounding box center [495, 113] width 669 height 24
type input "*********"
click at [919, 77] on div "Add New Variables" at bounding box center [842, 74] width 1383 height 22
click at [223, 274] on div "Add Another Variable" at bounding box center [210, 277] width 100 height 12
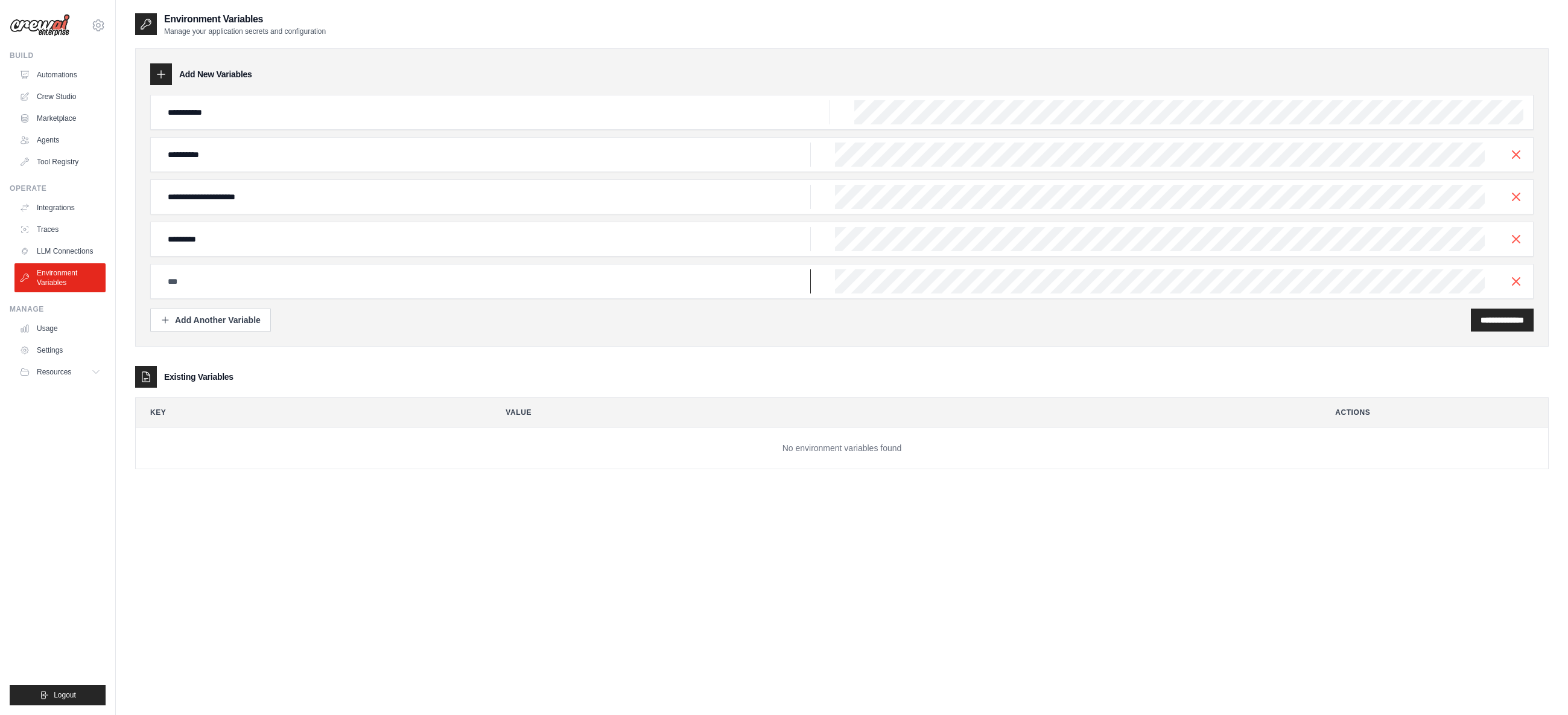
click at [232, 124] on input "text" at bounding box center [495, 113] width 669 height 24
type input "**********"
click at [1000, 551] on div "**********" at bounding box center [841, 370] width 1414 height 715
click at [1488, 321] on input "**********" at bounding box center [1502, 320] width 43 height 12
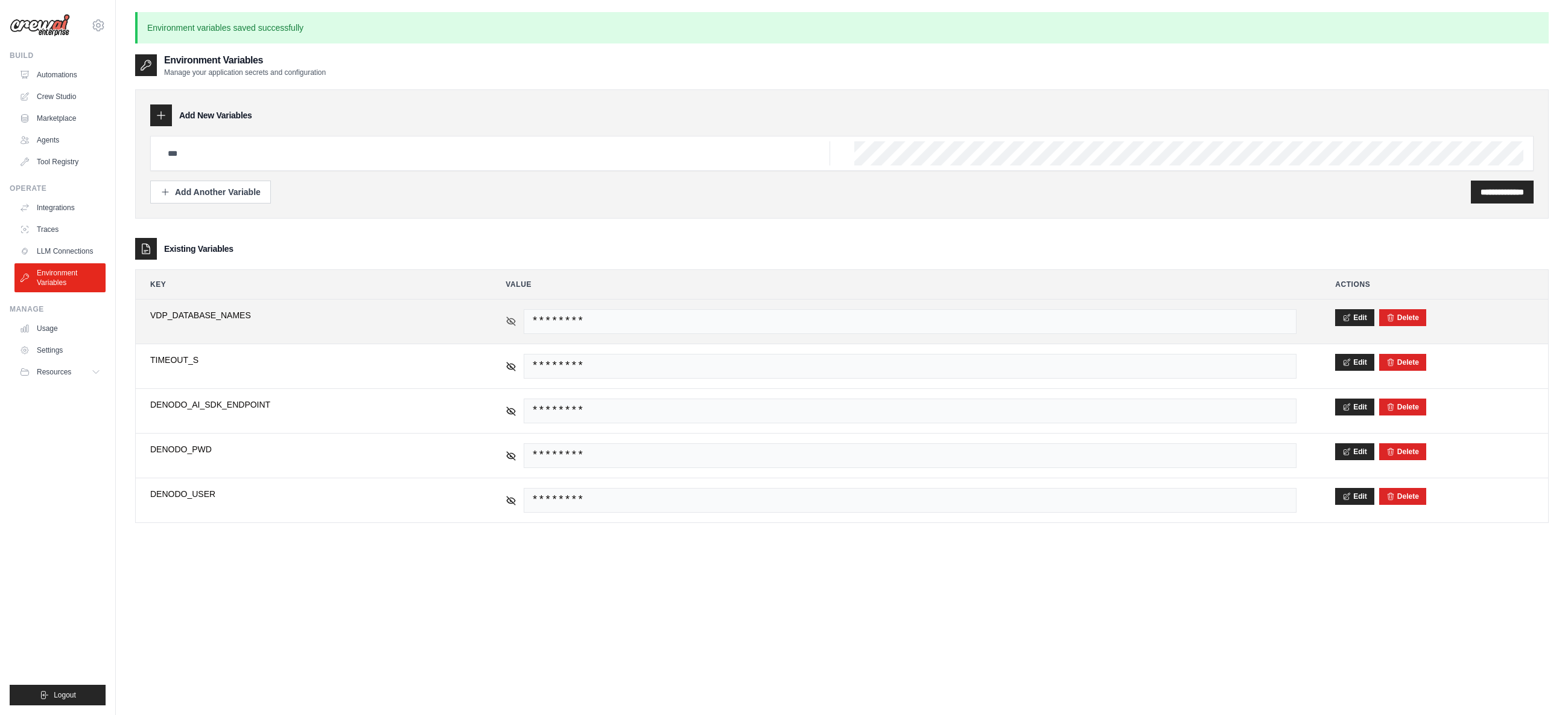
click at [510, 319] on icon at bounding box center [512, 321] width 9 height 9
click at [510, 319] on icon at bounding box center [511, 321] width 11 height 11
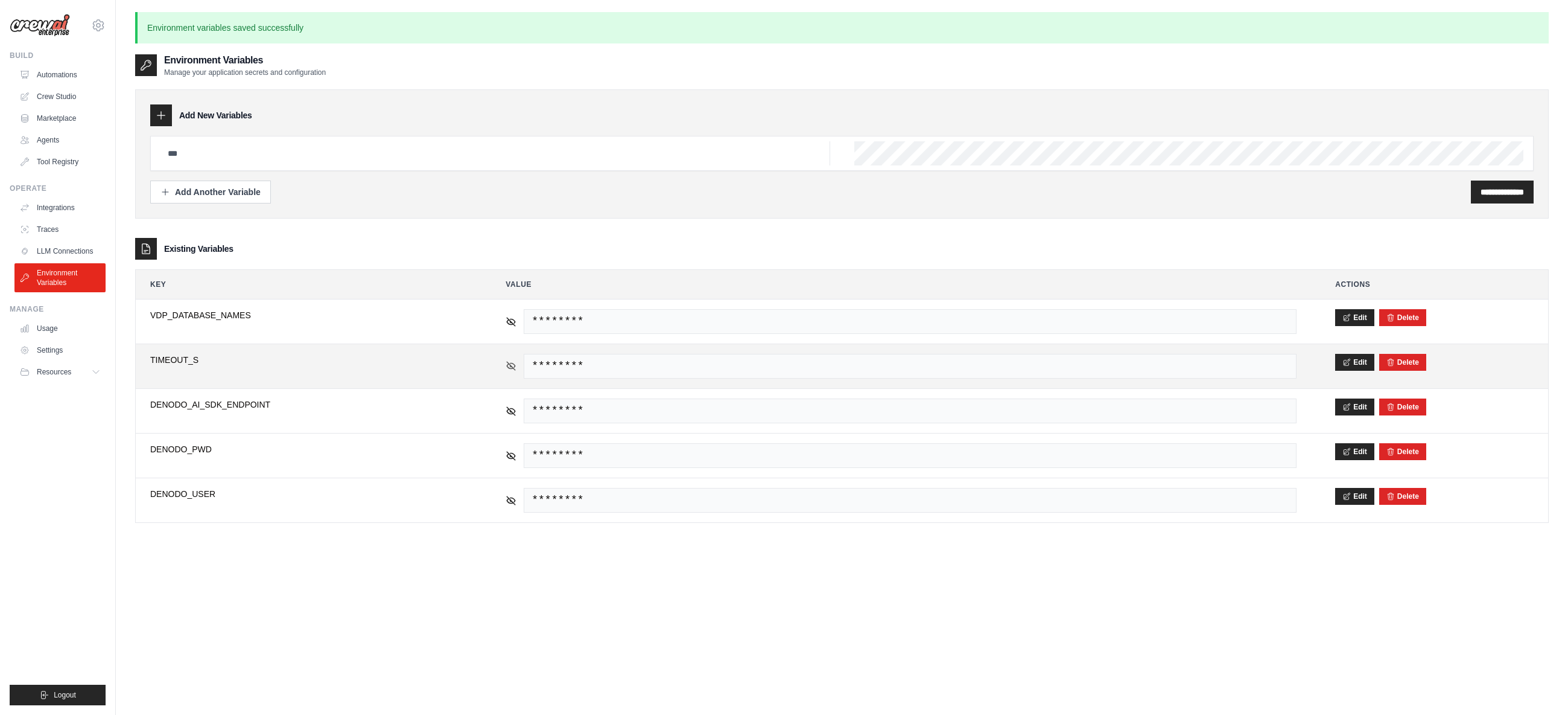
click at [508, 365] on icon at bounding box center [511, 366] width 11 height 11
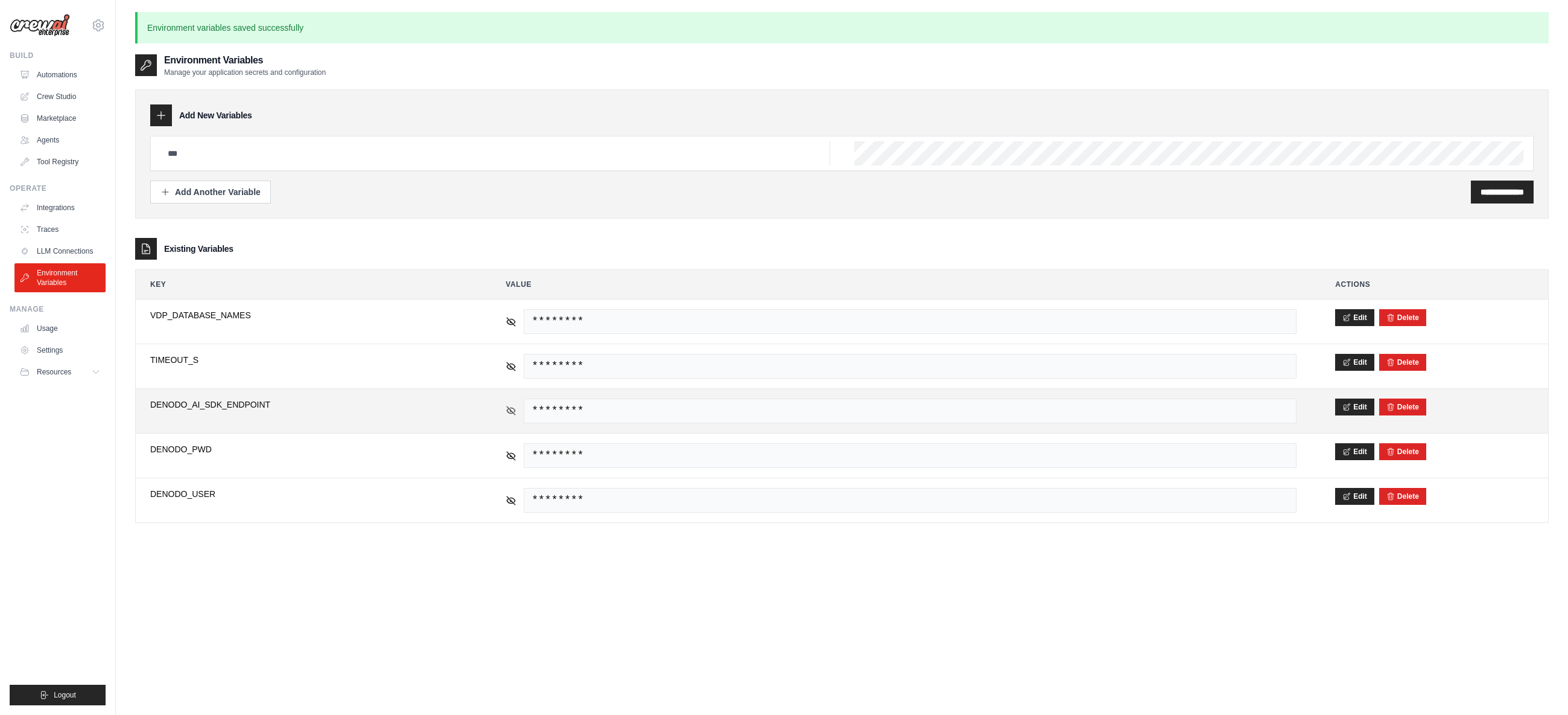
click at [509, 407] on icon at bounding box center [511, 411] width 11 height 11
click at [511, 409] on icon at bounding box center [511, 410] width 2 height 2
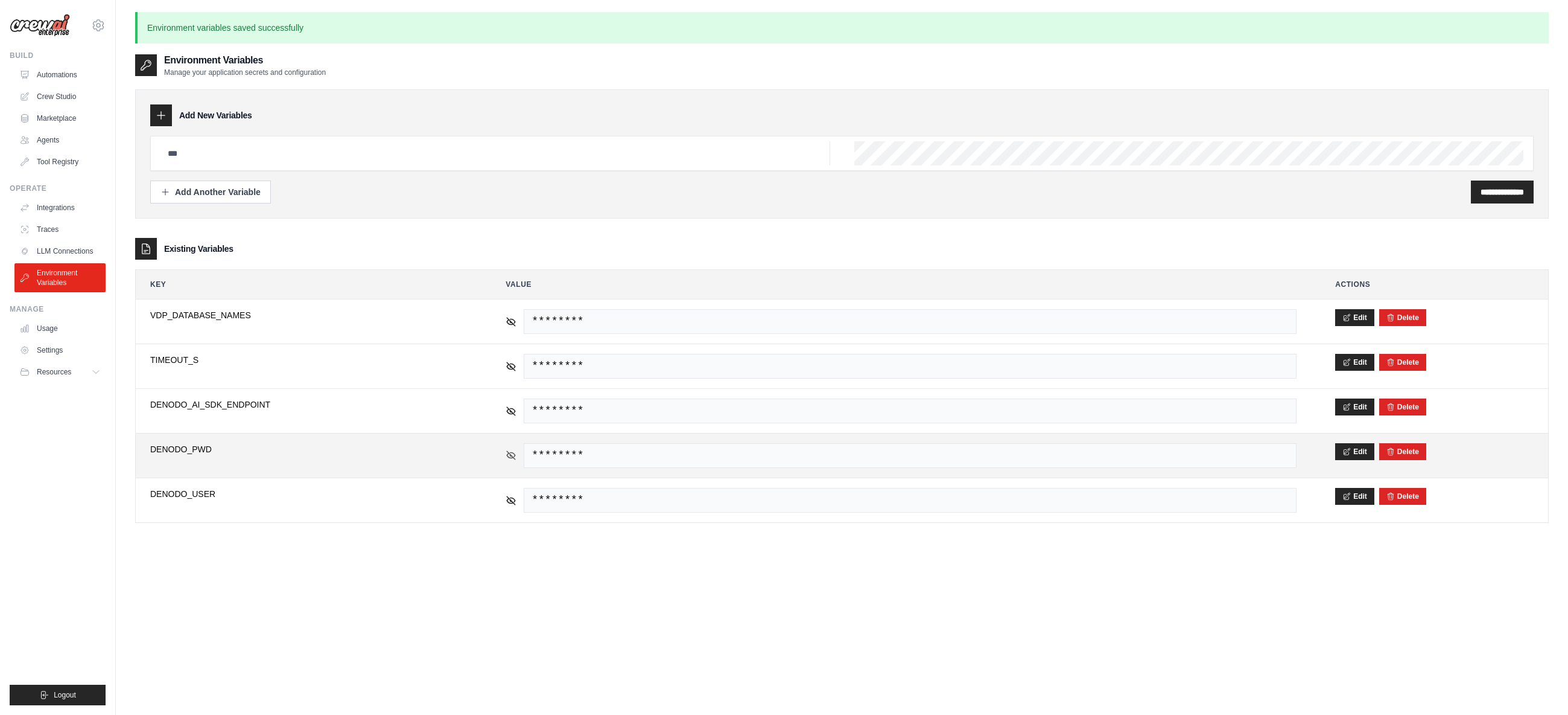
click at [510, 453] on icon at bounding box center [511, 455] width 11 height 11
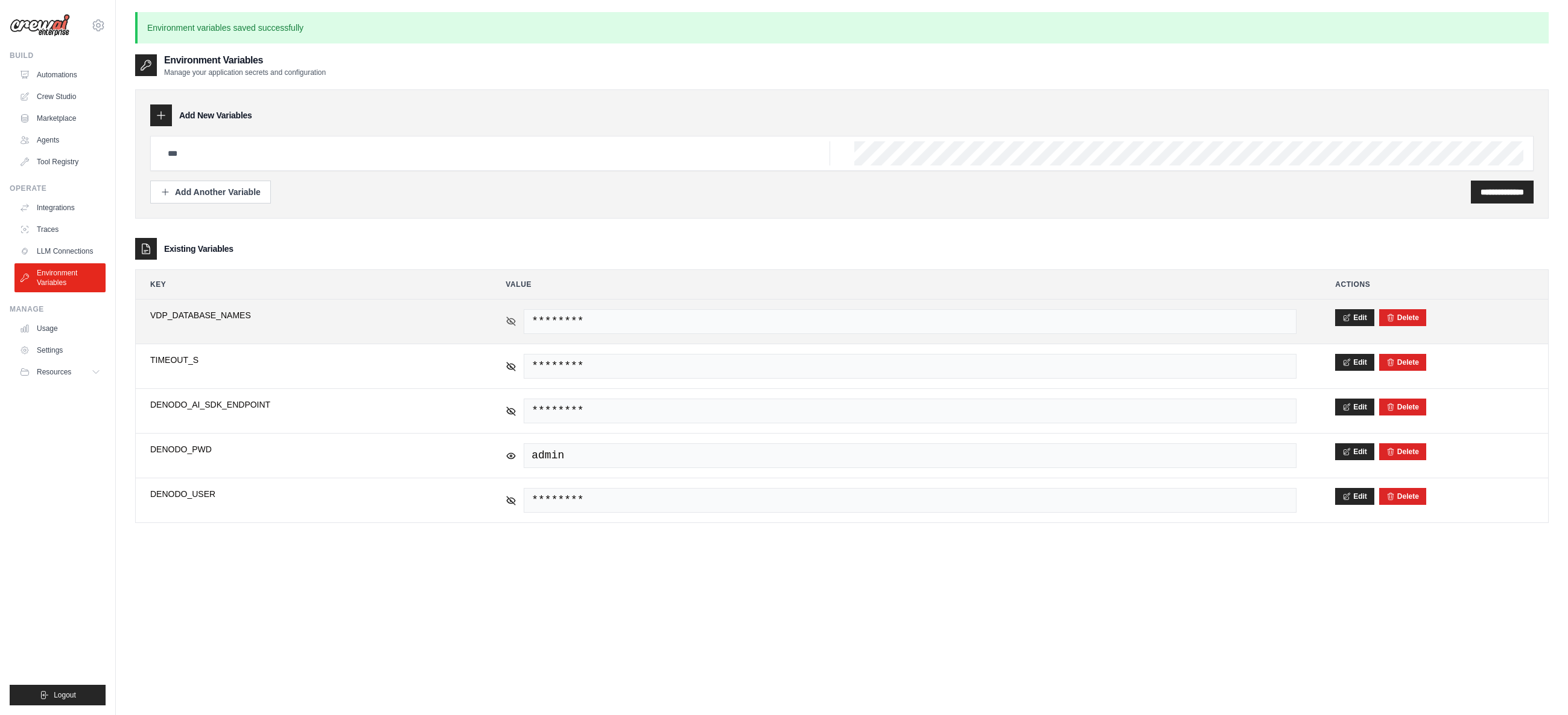
click at [513, 320] on icon at bounding box center [511, 321] width 11 height 11
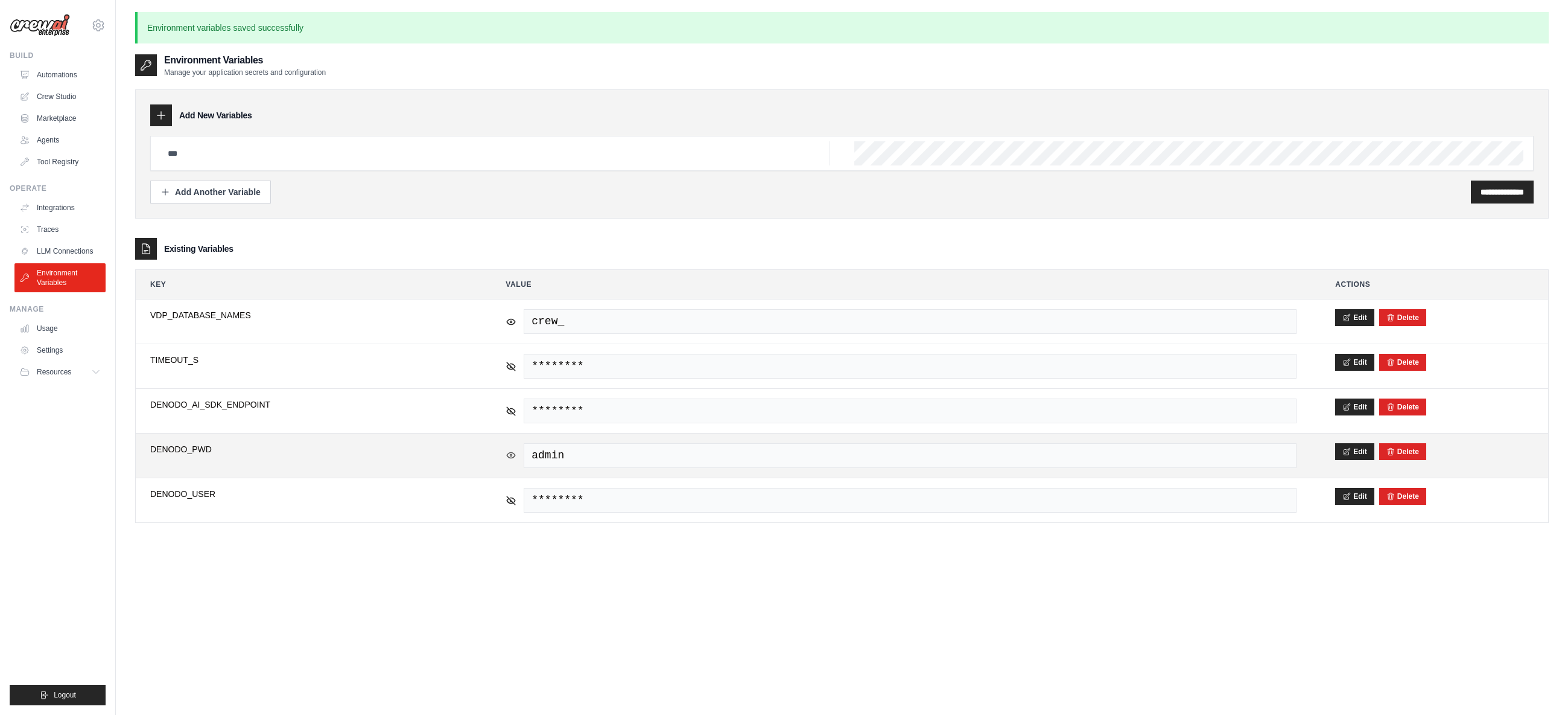
click at [514, 451] on icon at bounding box center [511, 455] width 11 height 11
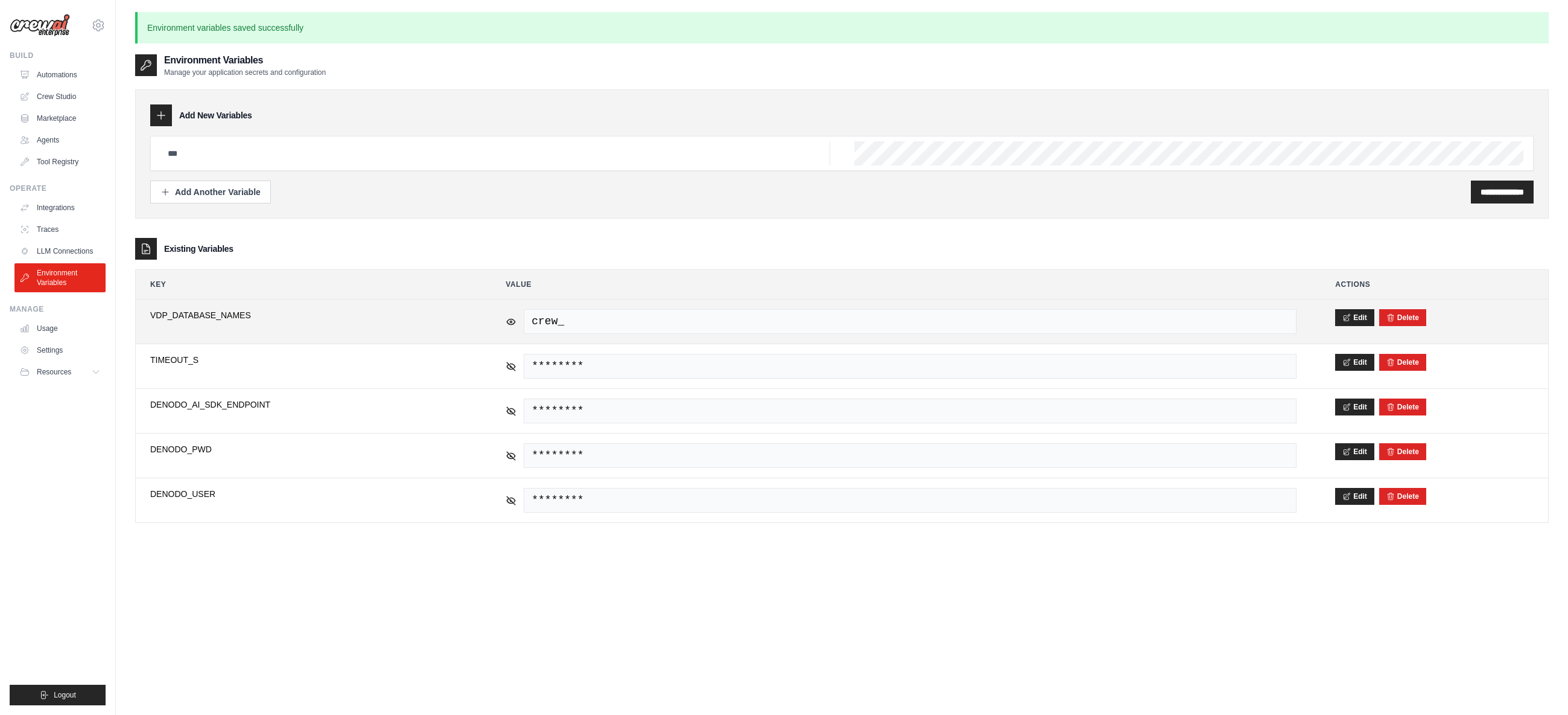
click at [677, 318] on span "crew_" at bounding box center [910, 321] width 773 height 25
click at [587, 325] on span "crew_" at bounding box center [910, 321] width 773 height 25
click at [589, 318] on span "crew_" at bounding box center [910, 321] width 773 height 25
click at [578, 328] on span "crew_" at bounding box center [910, 321] width 773 height 25
click at [1347, 318] on icon at bounding box center [1346, 316] width 6 height 7
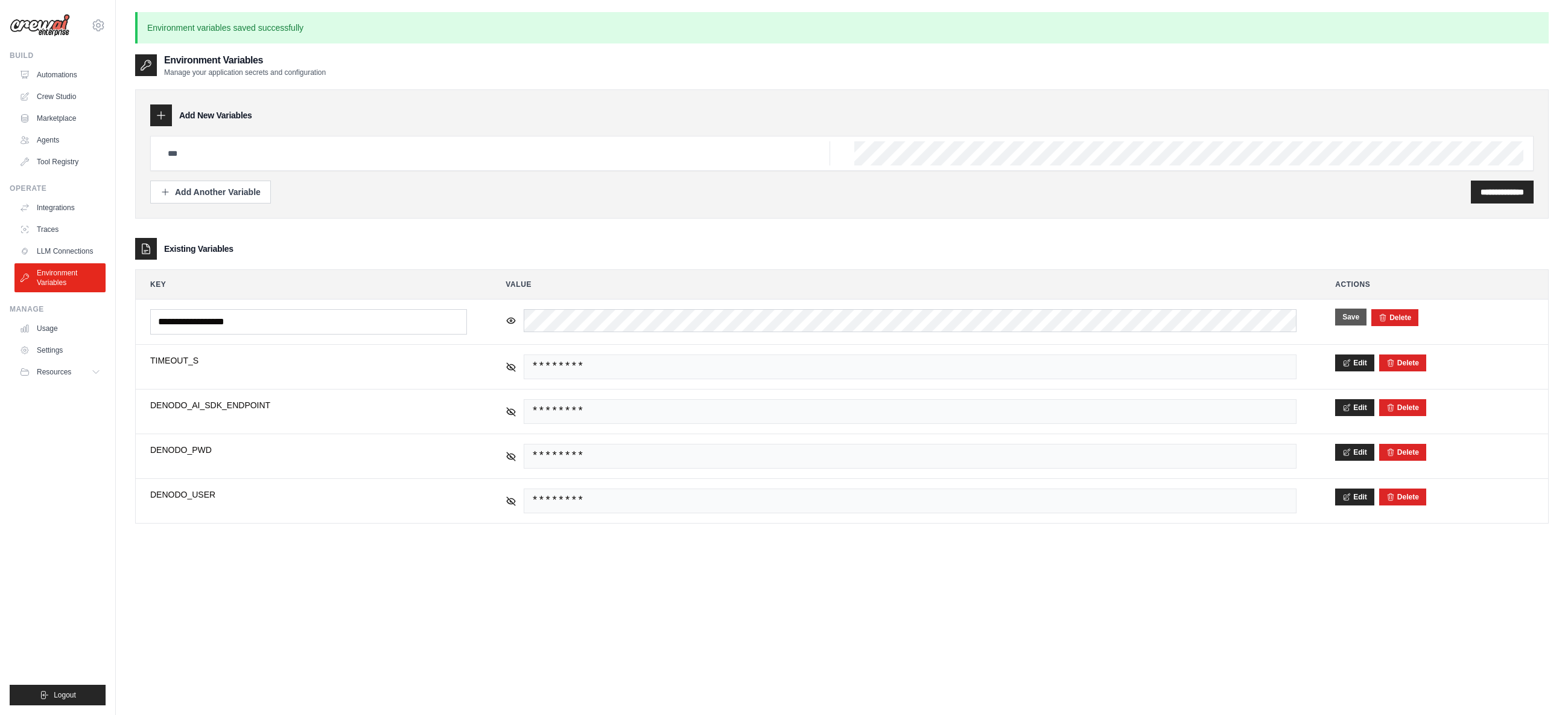
click at [1267, 229] on div "**********" at bounding box center [841, 300] width 1414 height 446
click at [1354, 322] on button "Save" at bounding box center [1351, 316] width 32 height 17
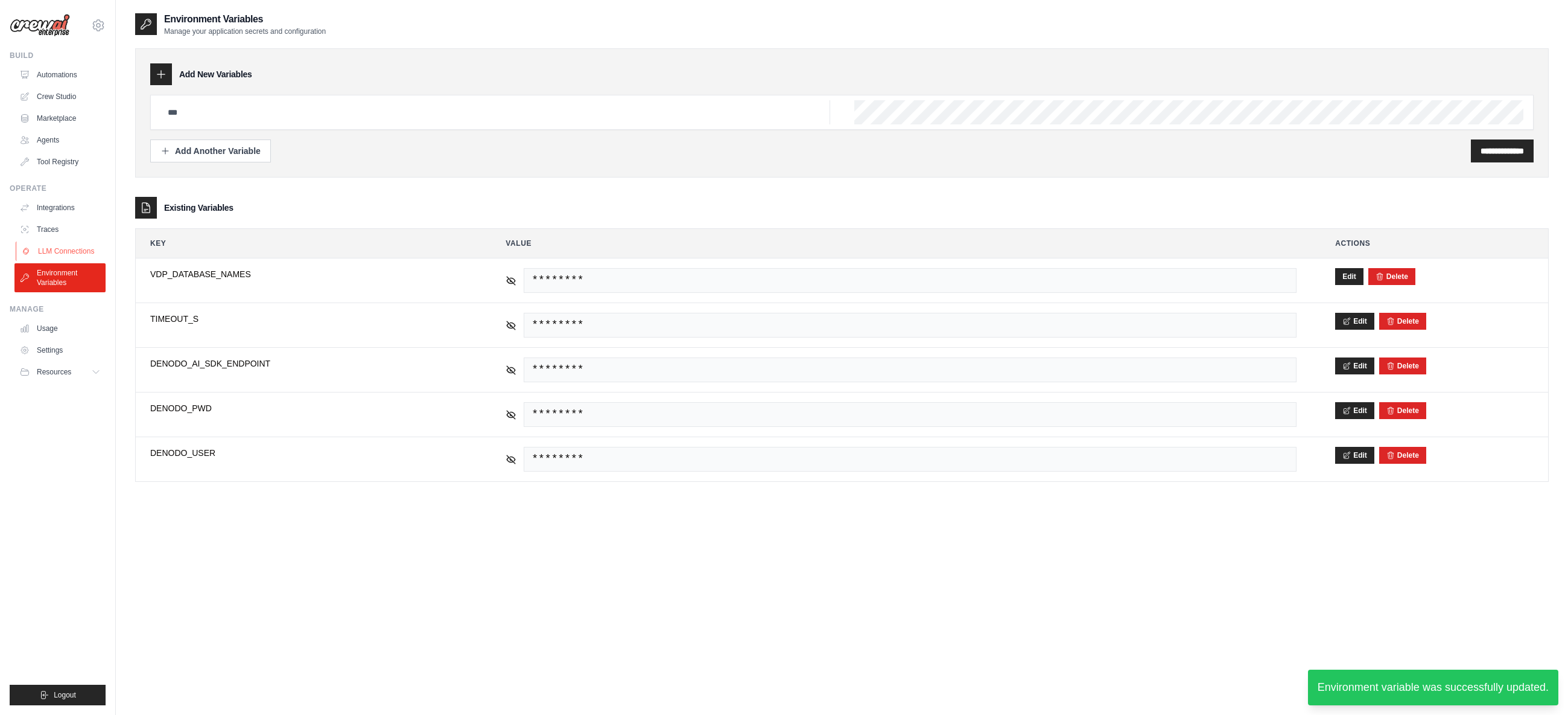
click at [78, 247] on link "LLM Connections" at bounding box center [61, 251] width 91 height 20
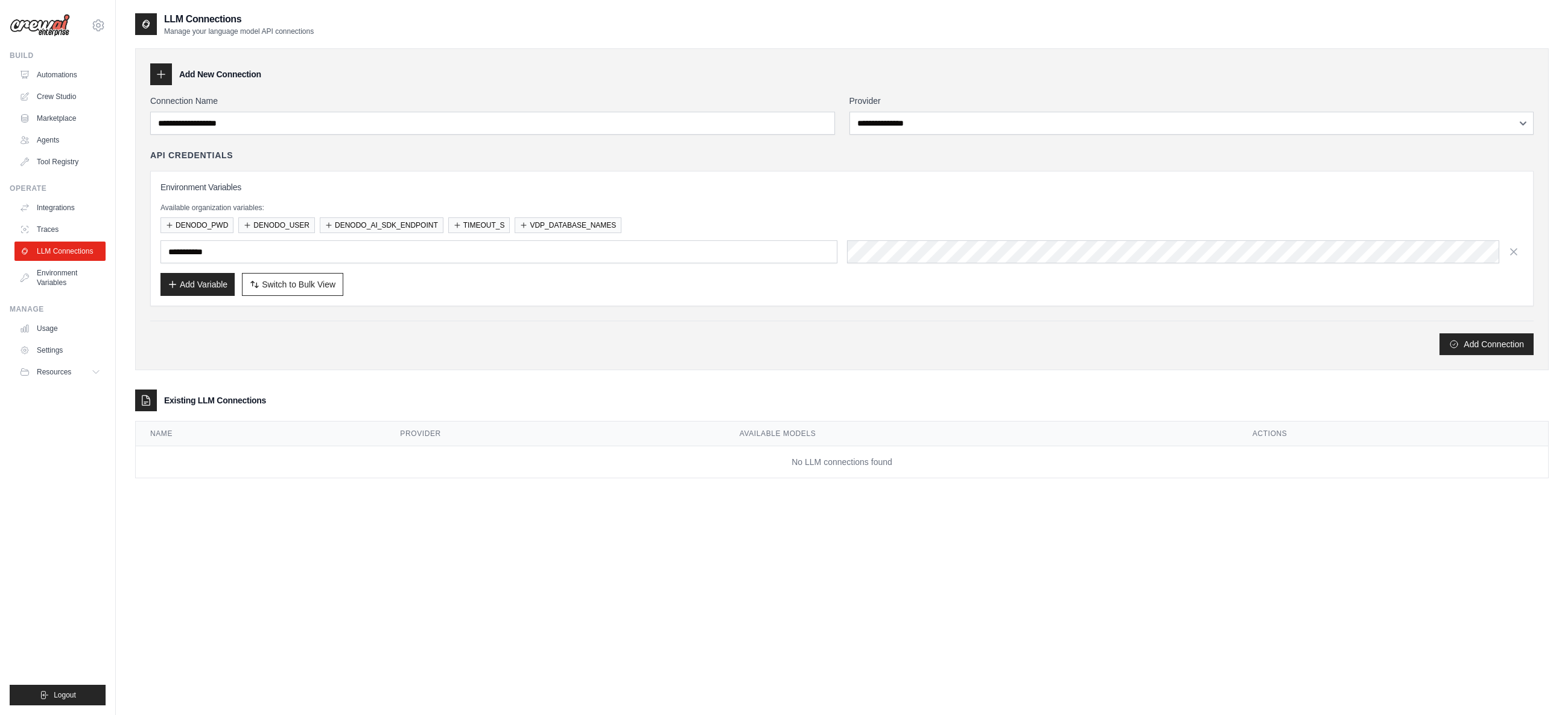
drag, startPoint x: 295, startPoint y: 285, endPoint x: 313, endPoint y: 291, distance: 19.0
click at [295, 285] on span "Switch to Bulk View" at bounding box center [298, 285] width 73 height 12
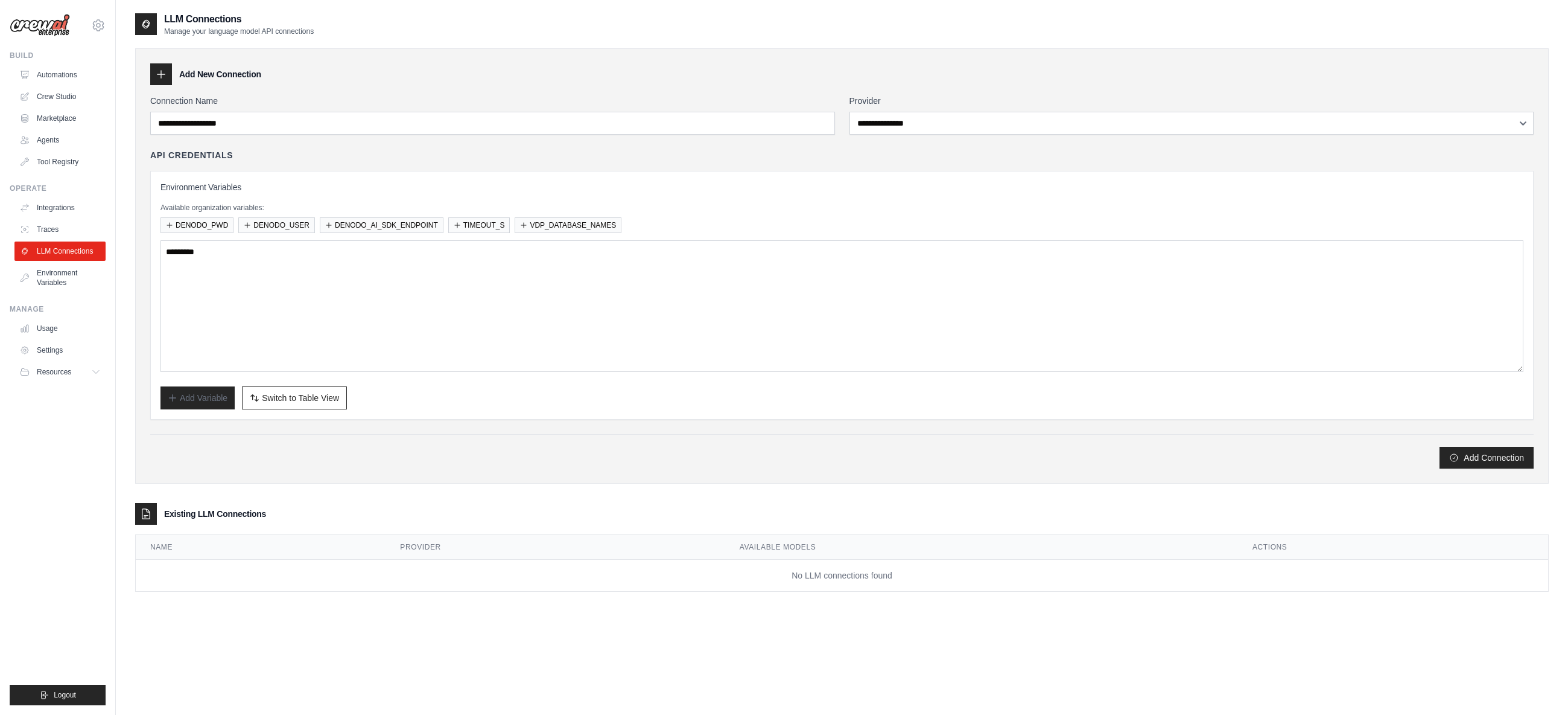
click at [591, 439] on div "Add Connection" at bounding box center [842, 451] width 1383 height 34
click at [54, 274] on link "Environment Variables" at bounding box center [61, 277] width 91 height 29
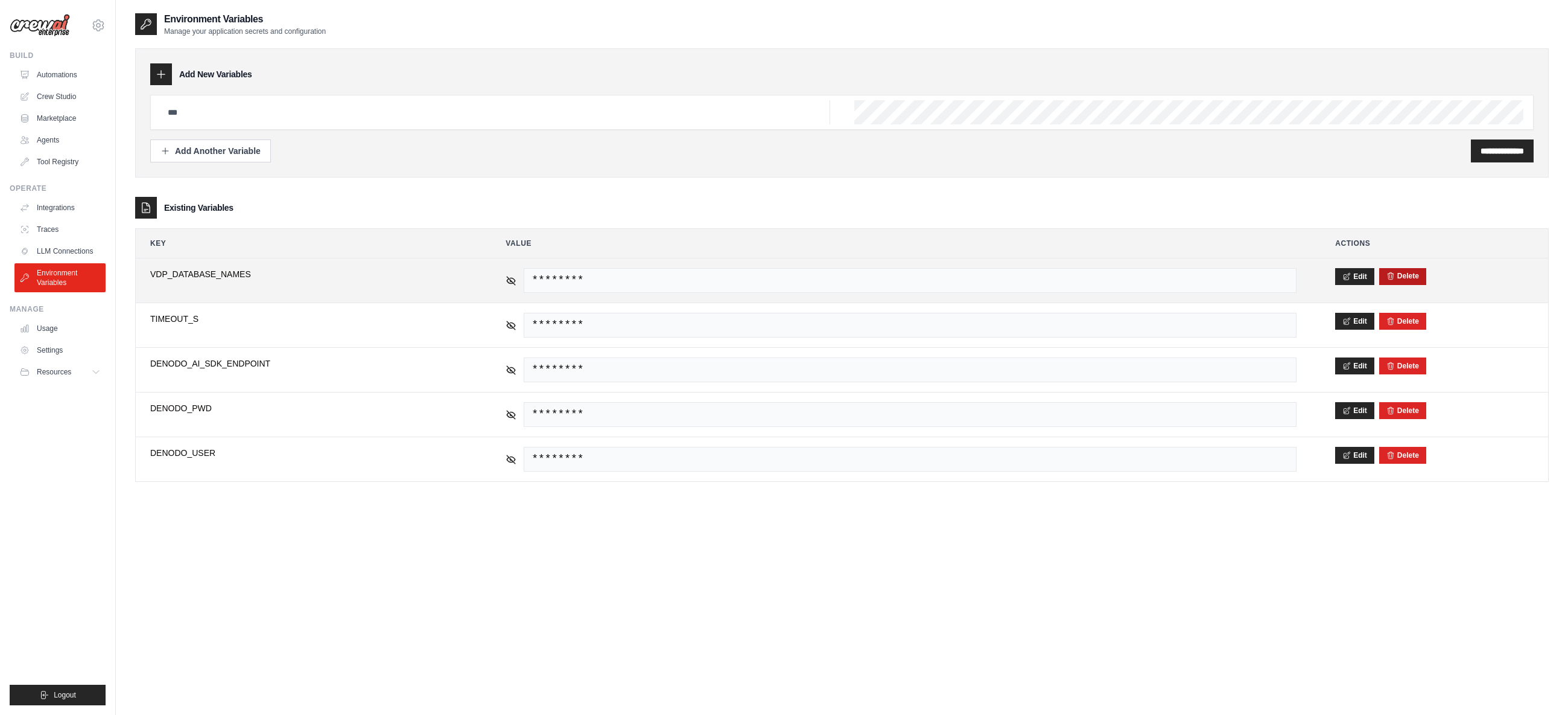
click at [1408, 273] on button "Delete" at bounding box center [1403, 276] width 32 height 9
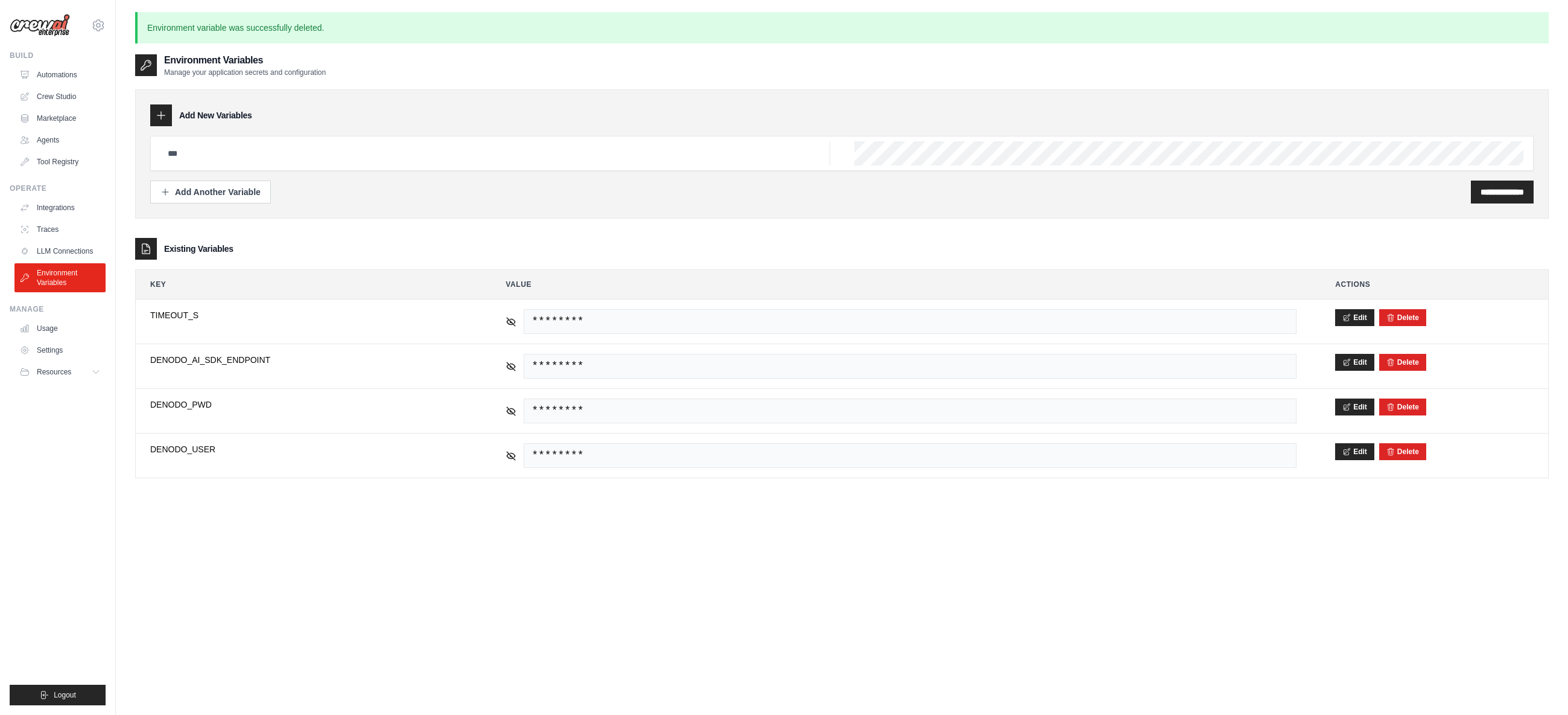
click at [1401, 321] on button "Delete" at bounding box center [1403, 318] width 32 height 9
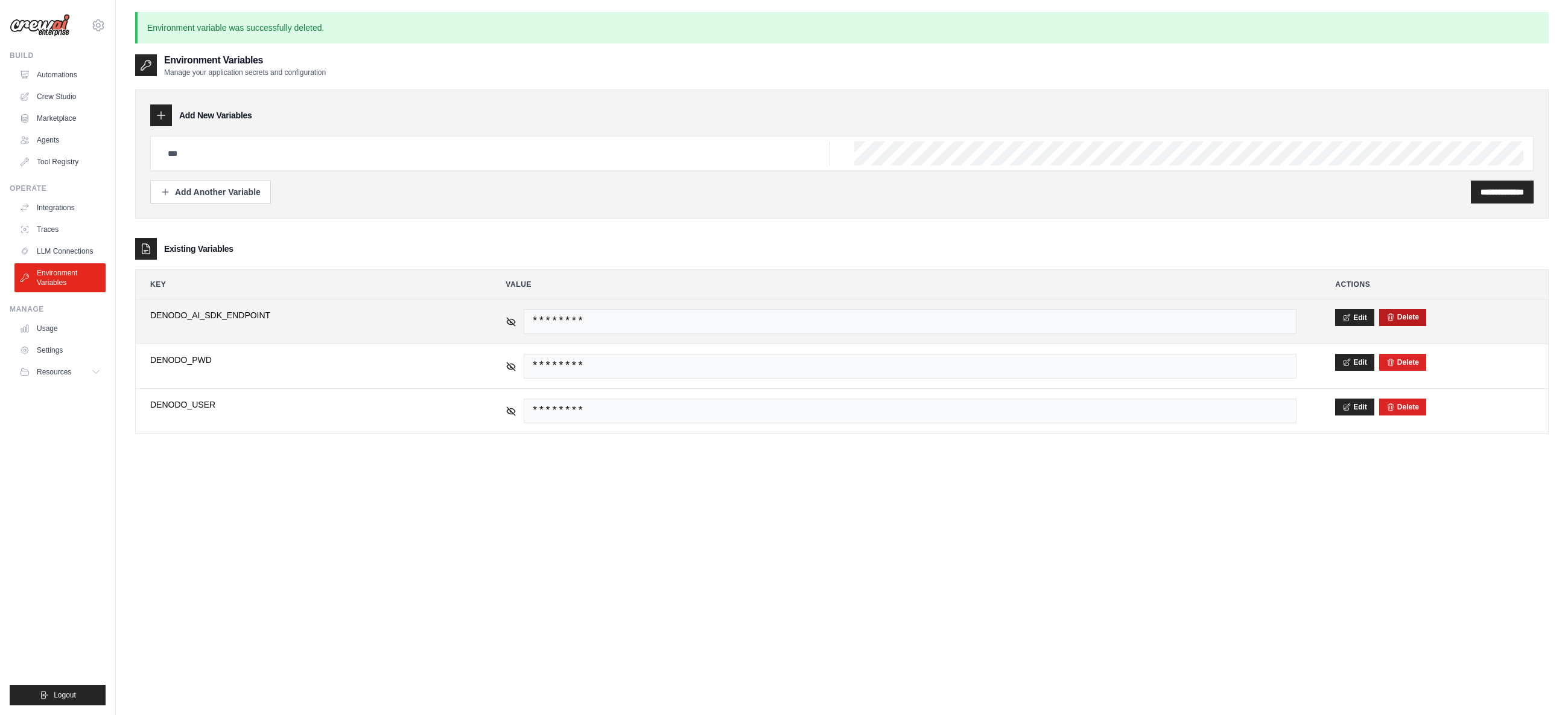
click at [1395, 313] on button "Delete" at bounding box center [1403, 317] width 32 height 9
click at [1404, 320] on button "Delete" at bounding box center [1403, 317] width 32 height 9
click at [1404, 314] on button "Delete" at bounding box center [1403, 317] width 32 height 9
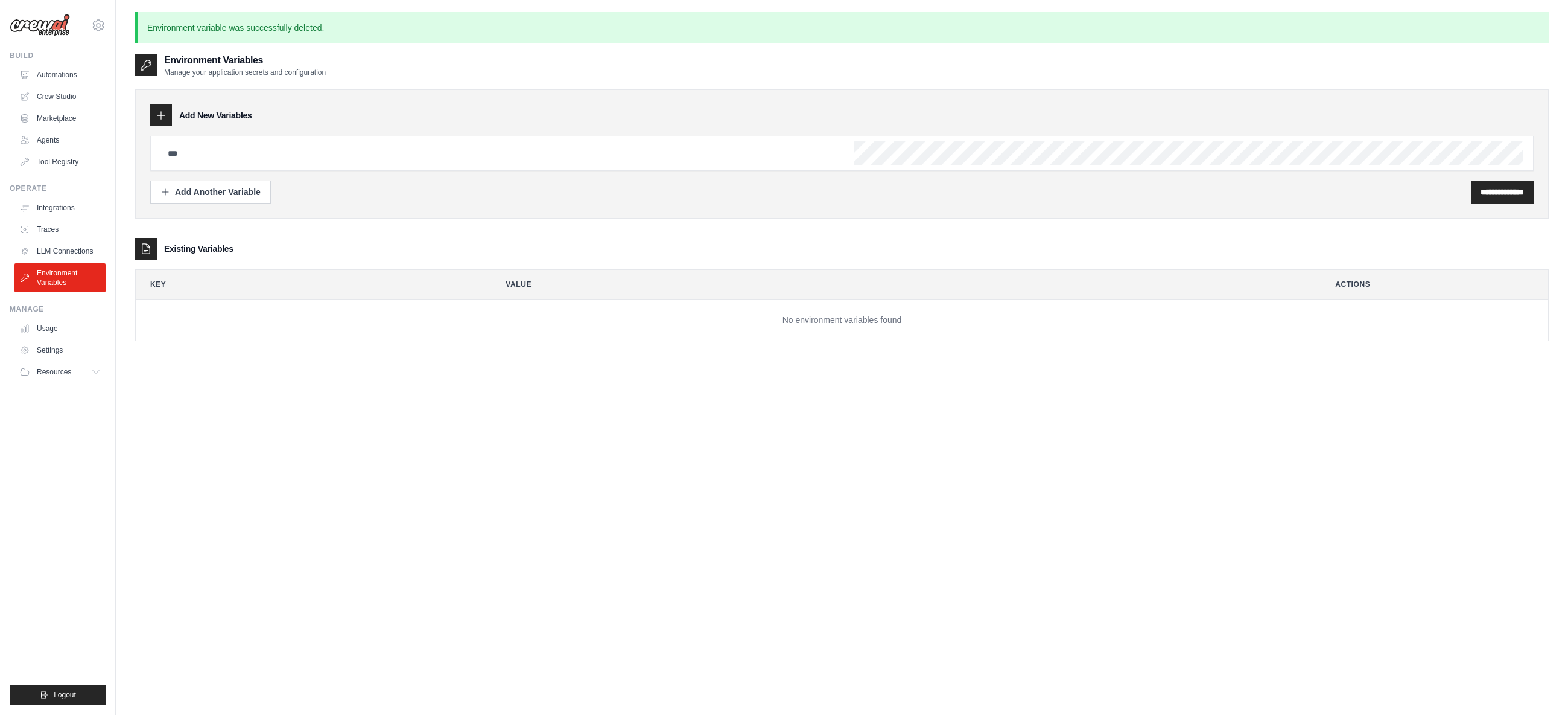
click at [1381, 379] on div "**********" at bounding box center [841, 411] width 1414 height 715
click at [55, 88] on link "Crew Studio" at bounding box center [61, 96] width 91 height 20
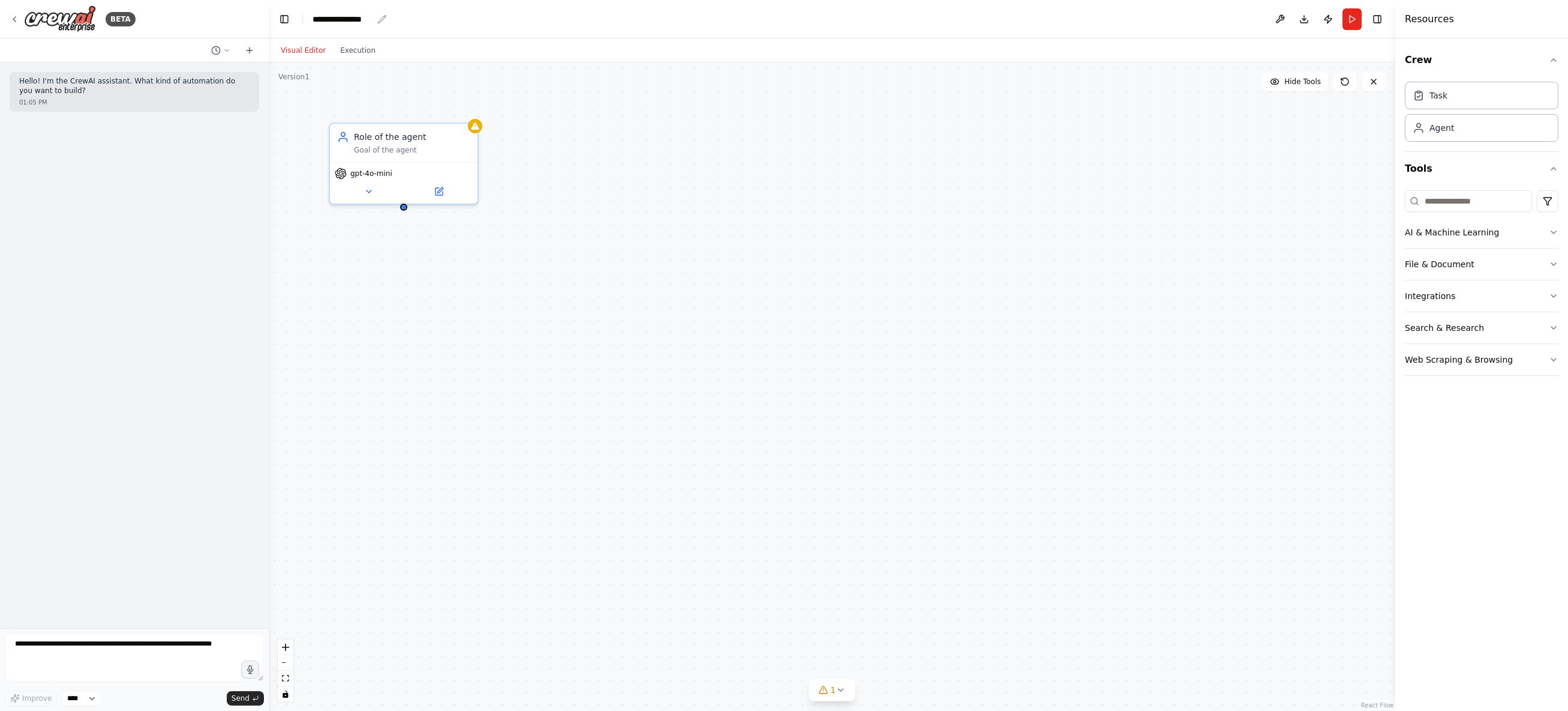
click at [379, 19] on icon "breadcrumb" at bounding box center [382, 19] width 9 height 9
click at [381, 18] on icon "breadcrumb" at bounding box center [382, 19] width 8 height 8
click at [366, 20] on div "**********" at bounding box center [342, 19] width 60 height 12
click at [372, 190] on icon at bounding box center [369, 189] width 9 height 9
click at [1282, 20] on button at bounding box center [1280, 19] width 19 height 21
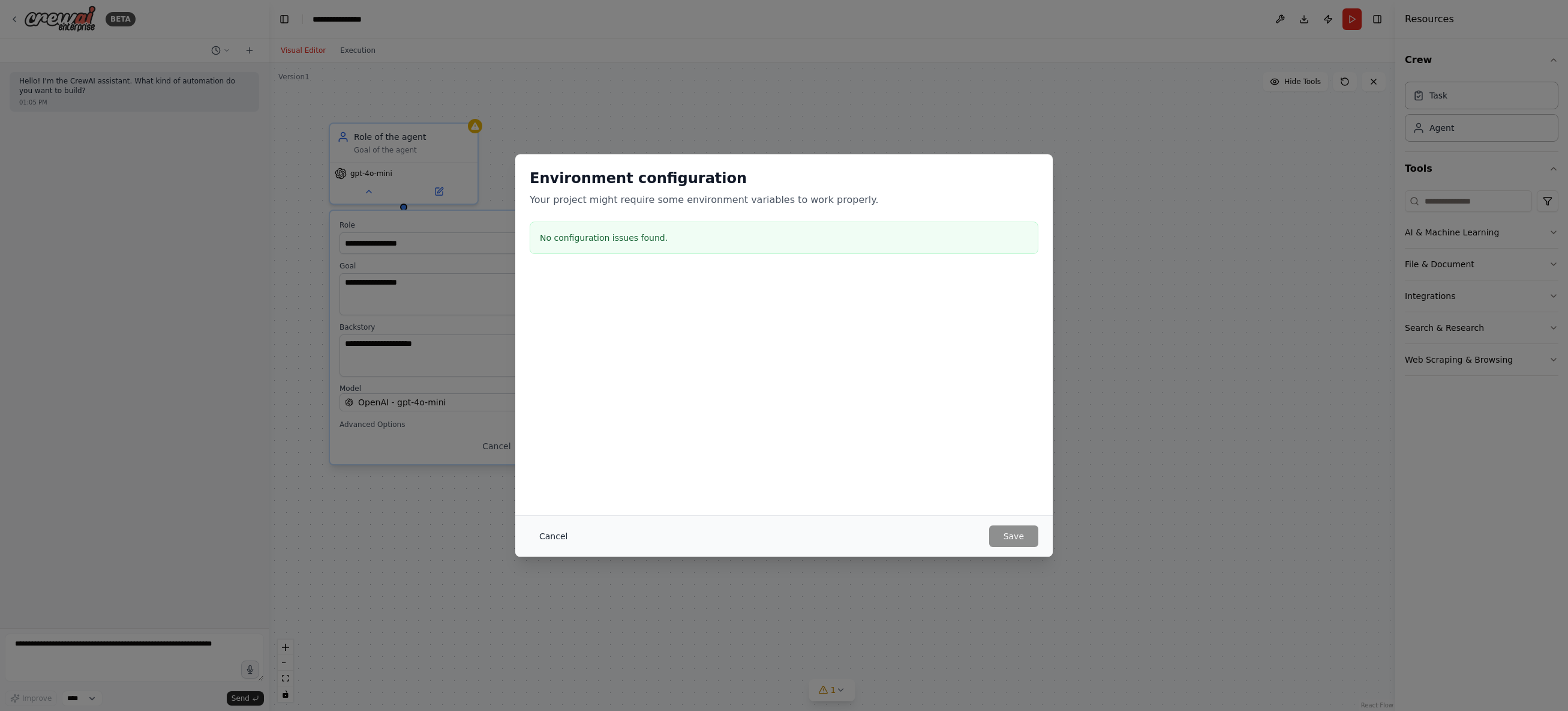
click at [563, 537] on button "Cancel" at bounding box center [553, 536] width 48 height 21
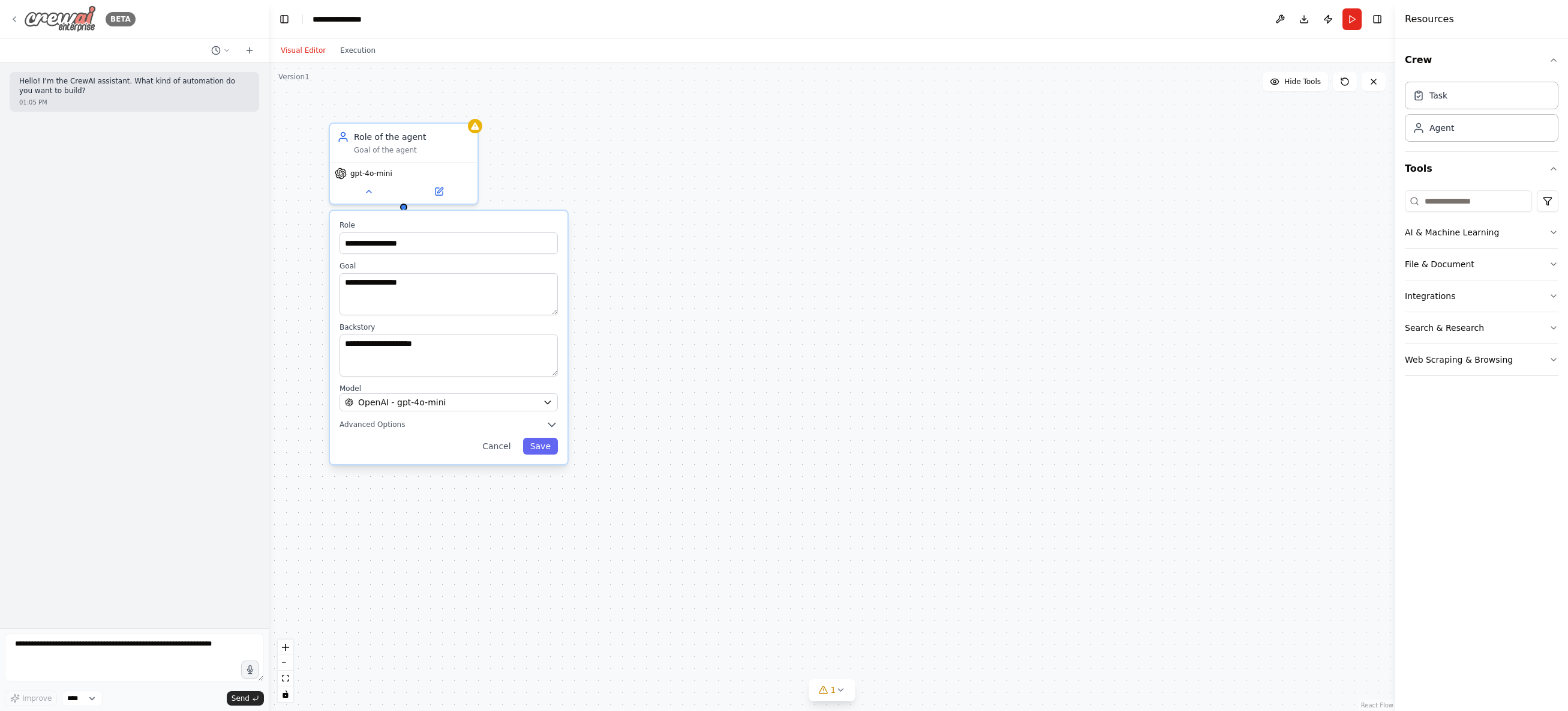
click at [13, 18] on icon at bounding box center [14, 19] width 9 height 9
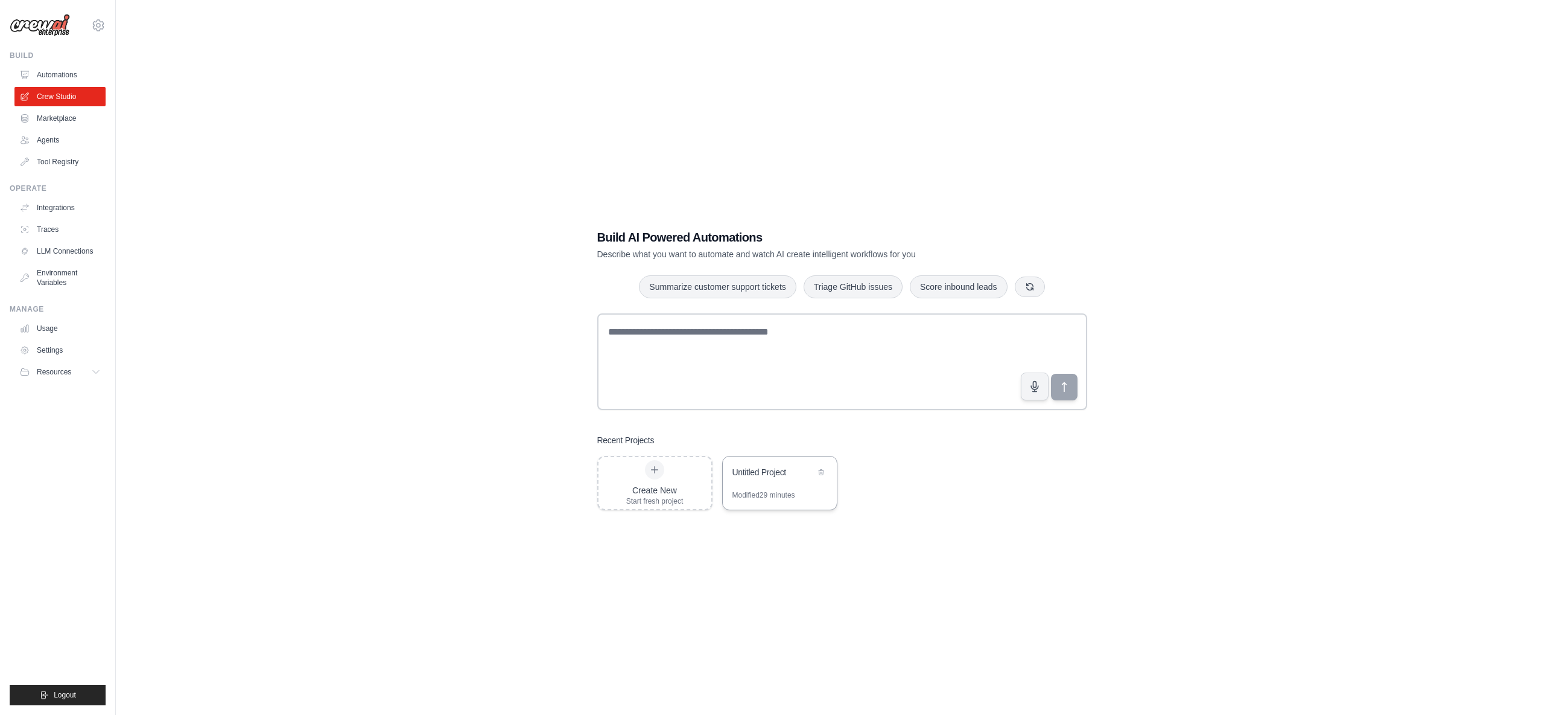
click at [759, 476] on div "Untitled Project" at bounding box center [773, 472] width 83 height 12
click at [61, 75] on link "Automations" at bounding box center [61, 75] width 91 height 20
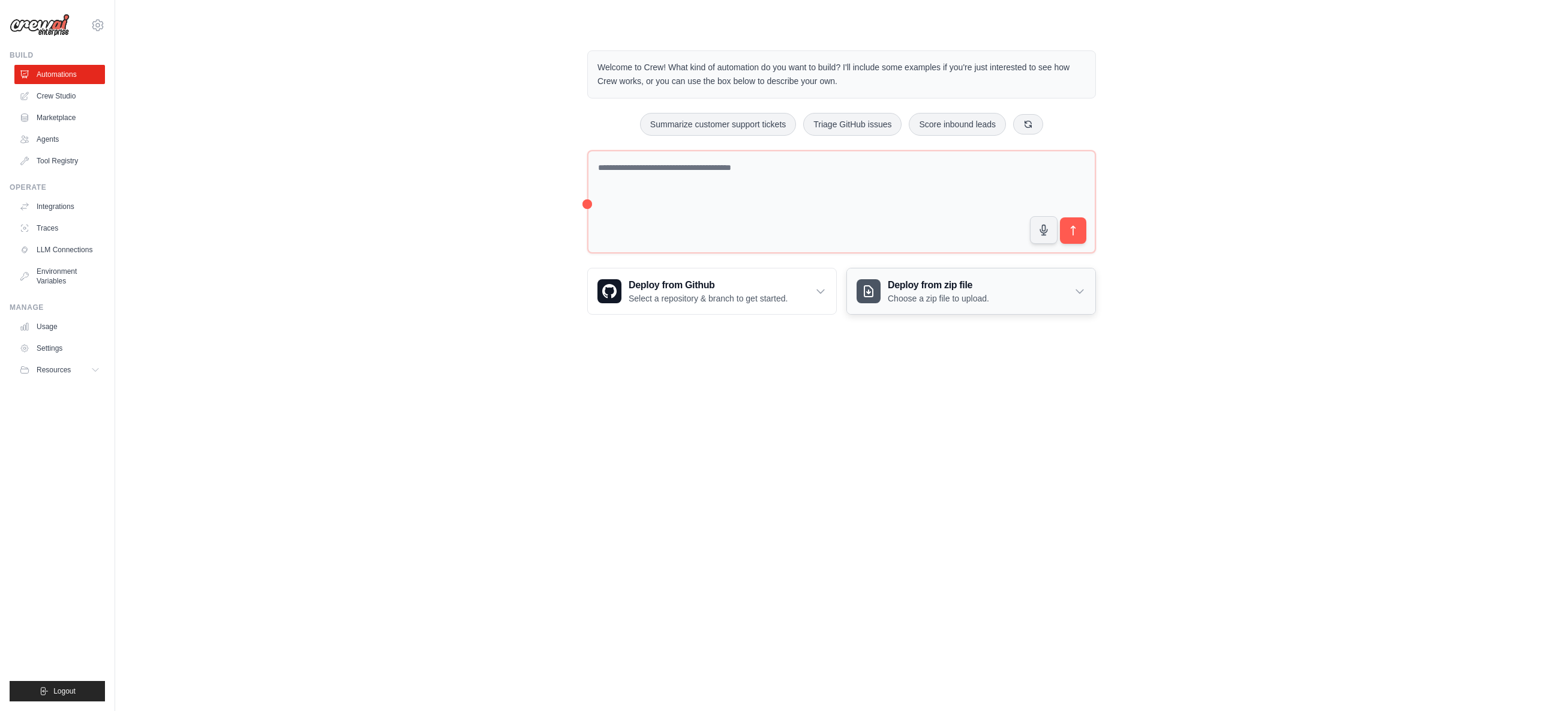
click at [922, 296] on p "Choose a zip file to upload." at bounding box center [939, 298] width 101 height 12
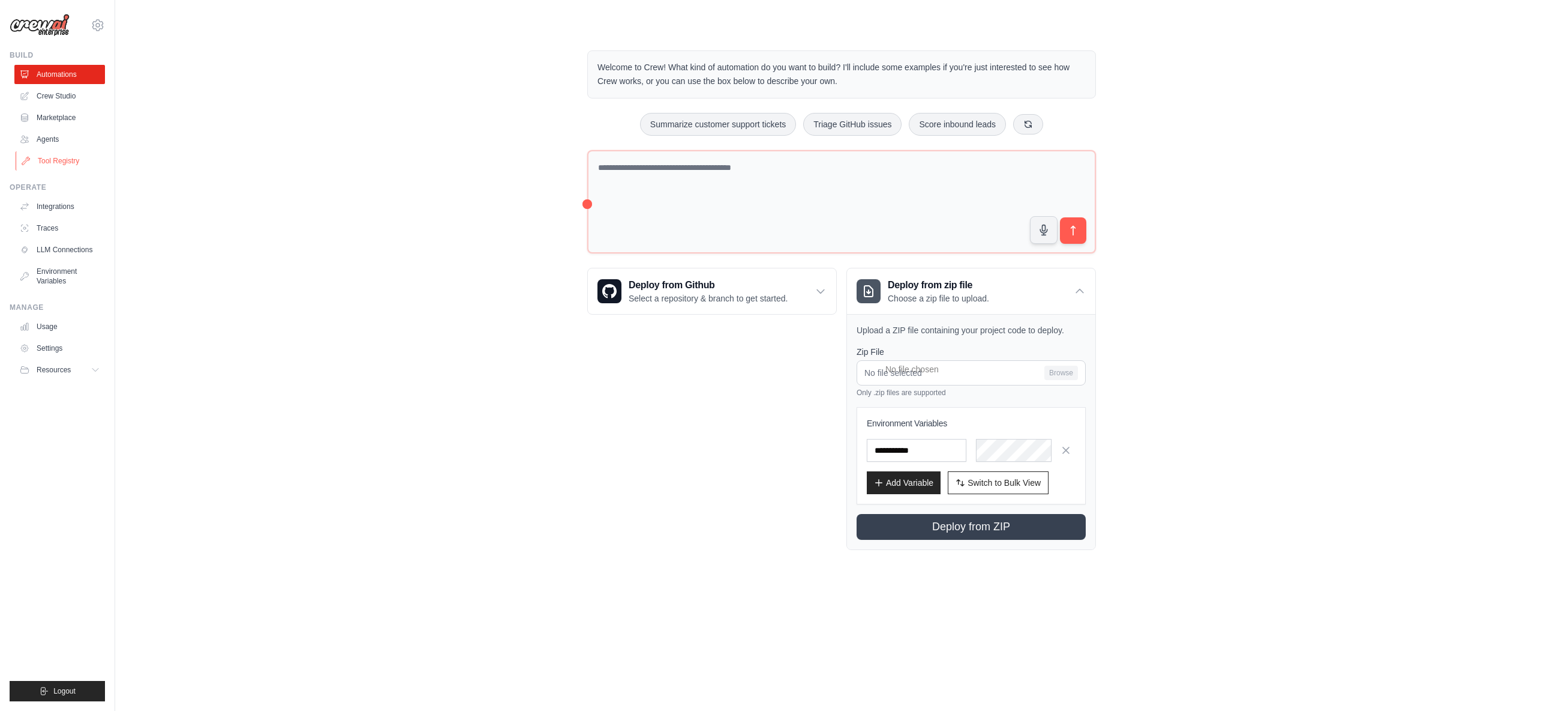
click at [64, 164] on link "Tool Registry" at bounding box center [60, 161] width 91 height 19
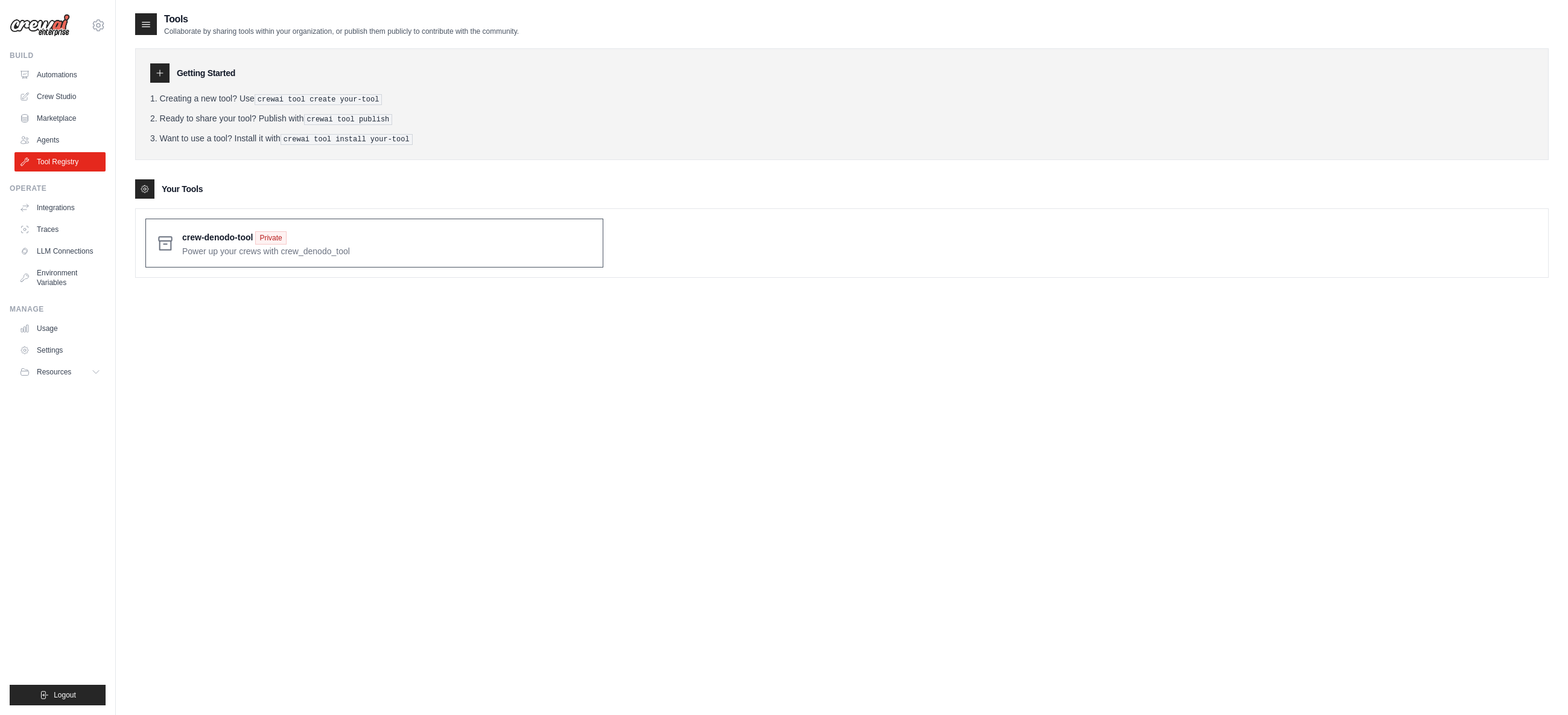
click at [409, 242] on span at bounding box center [387, 243] width 411 height 28
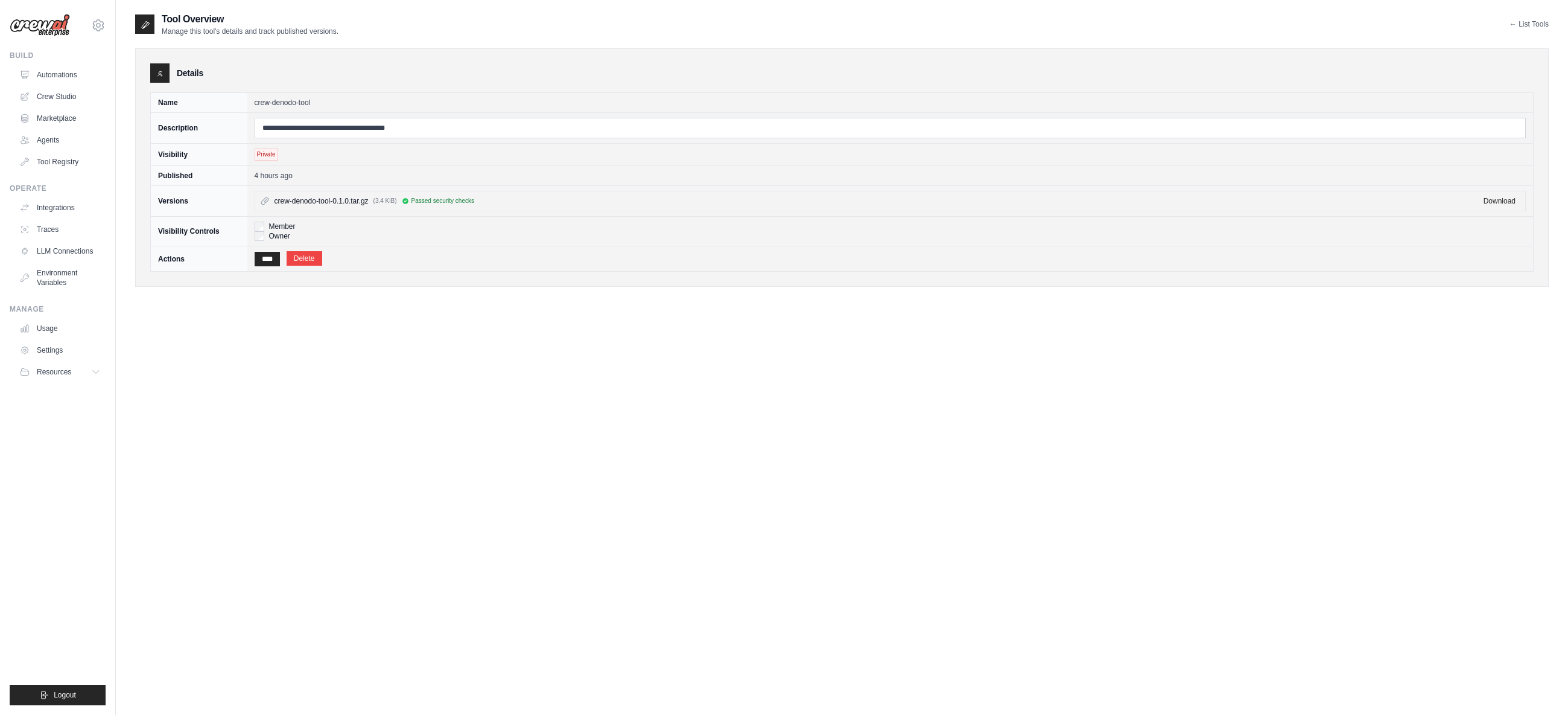
click at [418, 200] on div "Passed security checks" at bounding box center [438, 201] width 73 height 9
click at [418, 200] on span "Passed security checks" at bounding box center [443, 201] width 63 height 9
drag, startPoint x: 263, startPoint y: 204, endPoint x: 270, endPoint y: 204, distance: 7.0
click at [270, 204] on div "crew-denodo-tool-0.1.0.tar.gz (3.4 KiB) Passed security checks" at bounding box center [868, 201] width 1216 height 9
click at [273, 204] on div "crew-denodo-tool-0.1.0.tar.gz (3.4 KiB) Passed security checks" at bounding box center [868, 201] width 1216 height 9
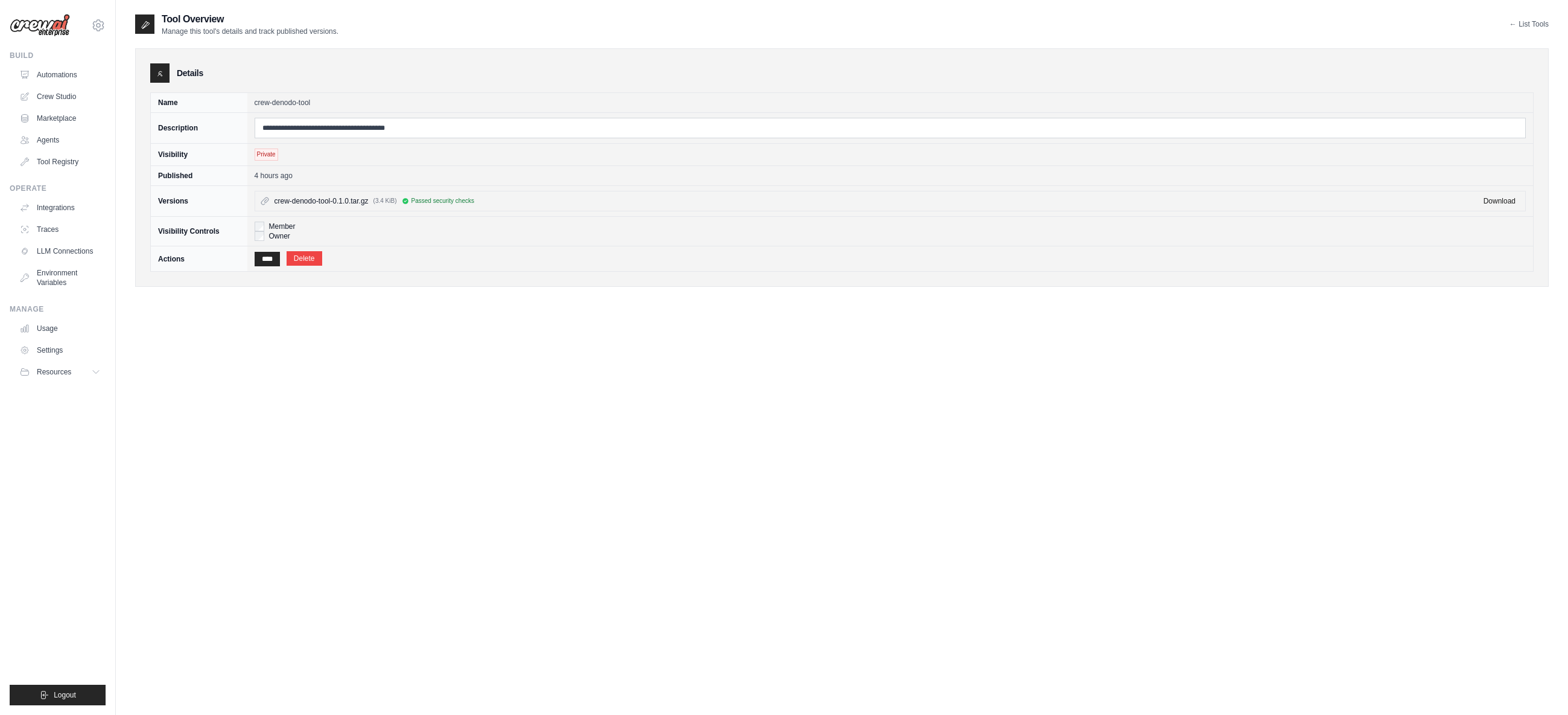
click at [1499, 202] on link "Download" at bounding box center [1499, 201] width 32 height 9
click at [661, 401] on div "**********" at bounding box center [841, 370] width 1414 height 715
click at [951, 357] on div "**********" at bounding box center [841, 370] width 1414 height 715
click at [58, 163] on link "Tool Registry" at bounding box center [61, 162] width 91 height 20
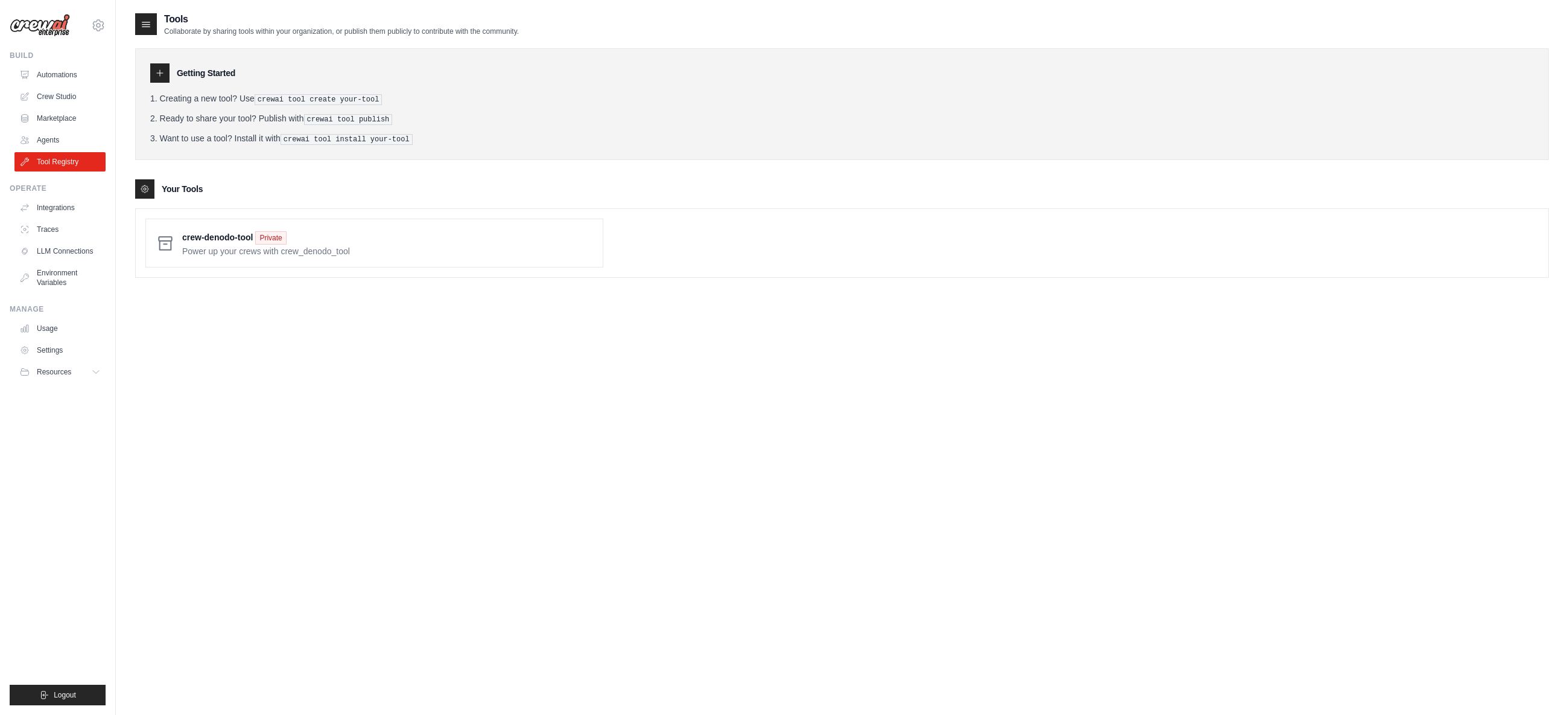
click at [880, 47] on div "Getting Started Creating a new tool? Use crewai tool create your-tool Ready to …" at bounding box center [841, 157] width 1414 height 241
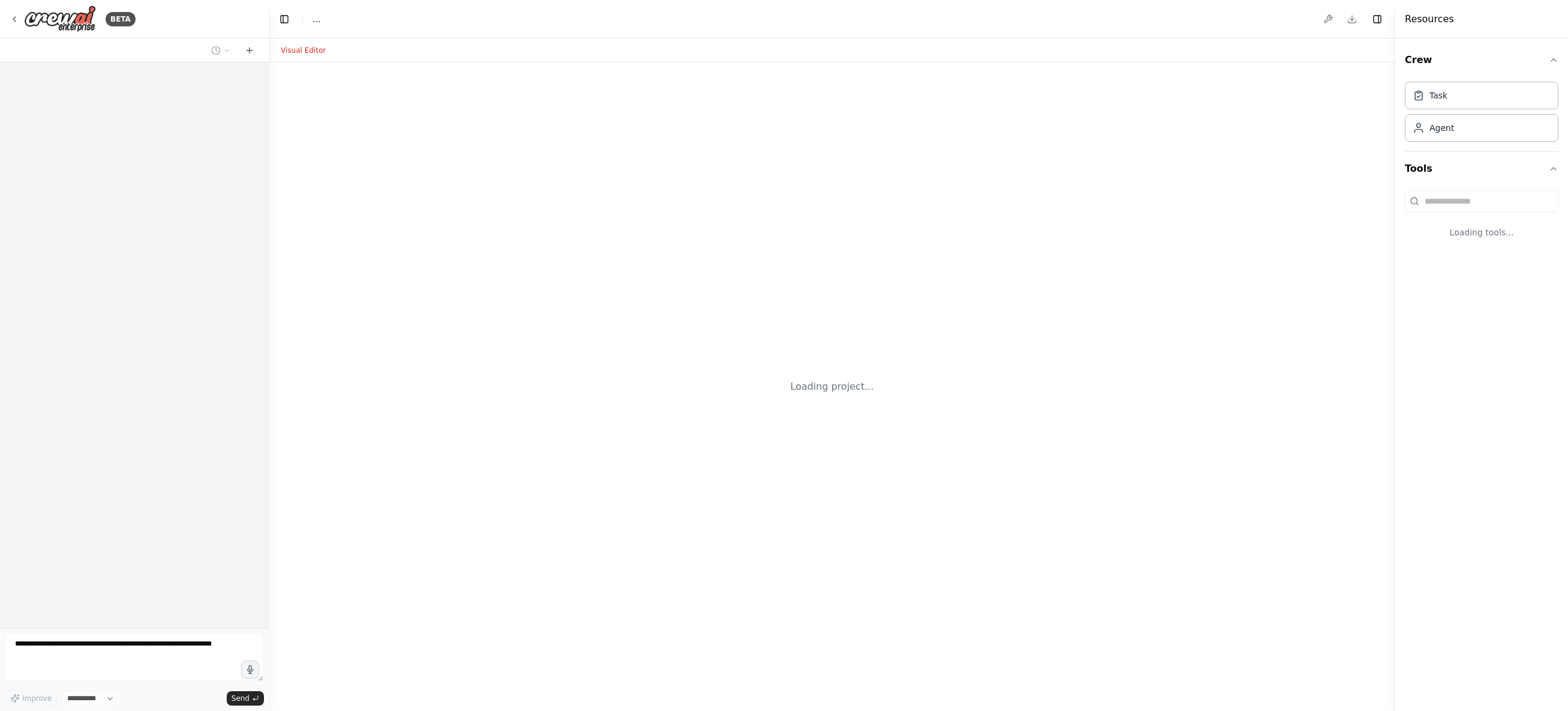
select select "****"
